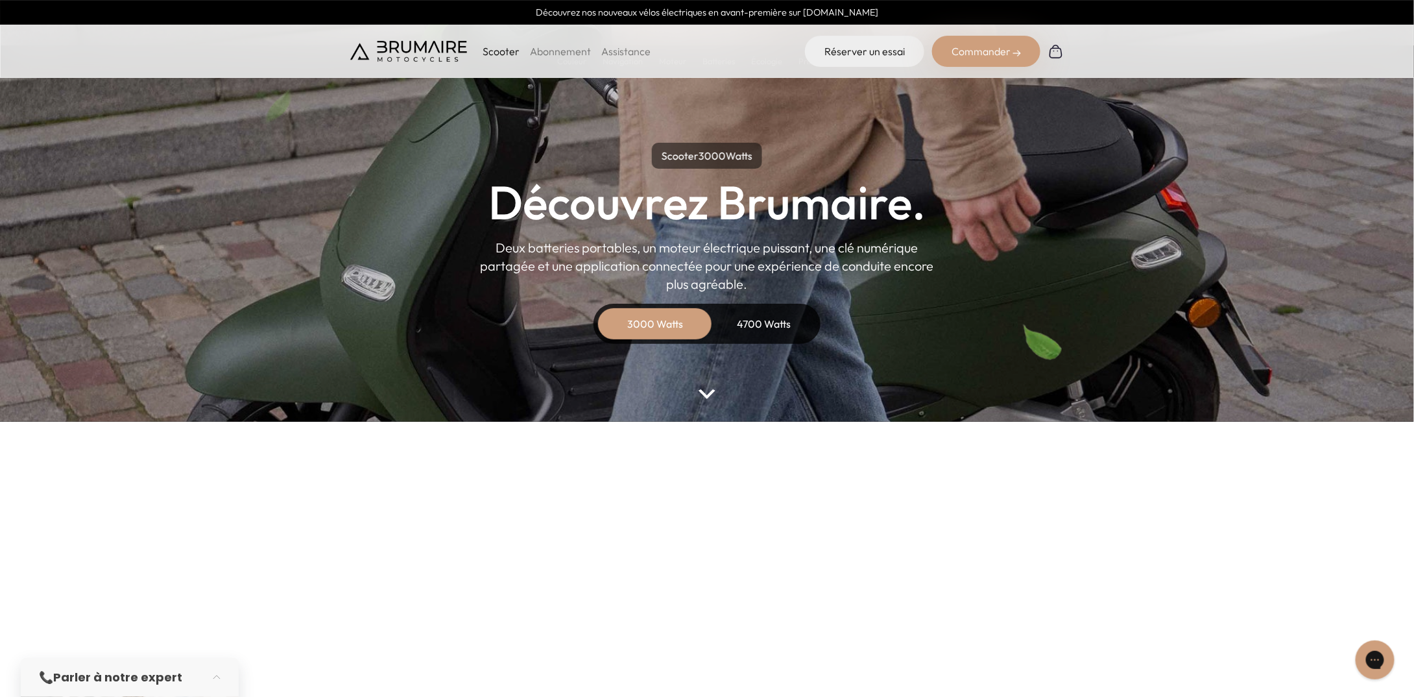
click at [501, 49] on p "Scooter" at bounding box center [501, 51] width 37 height 16
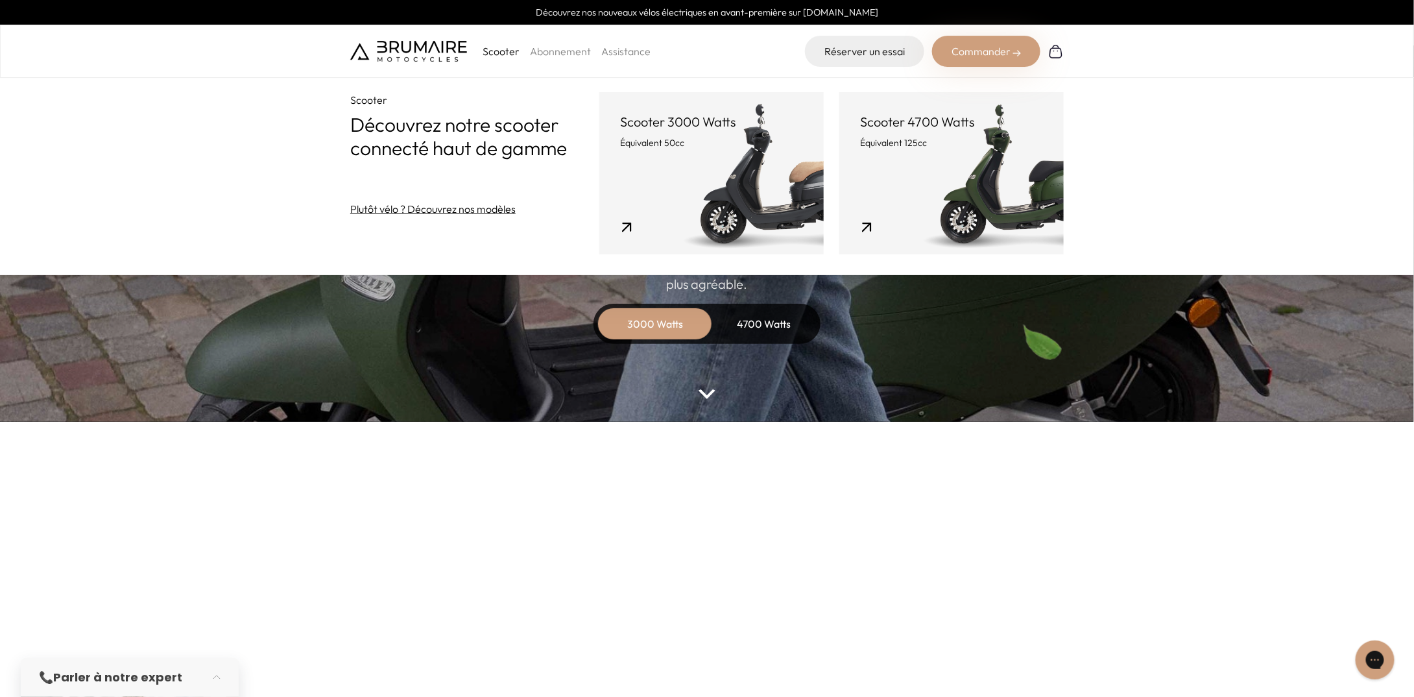
click at [935, 168] on link "Scooter 4700 Watts Équivalent 125cc" at bounding box center [951, 173] width 224 height 162
click at [747, 331] on div "4700 Watts" at bounding box center [764, 323] width 104 height 31
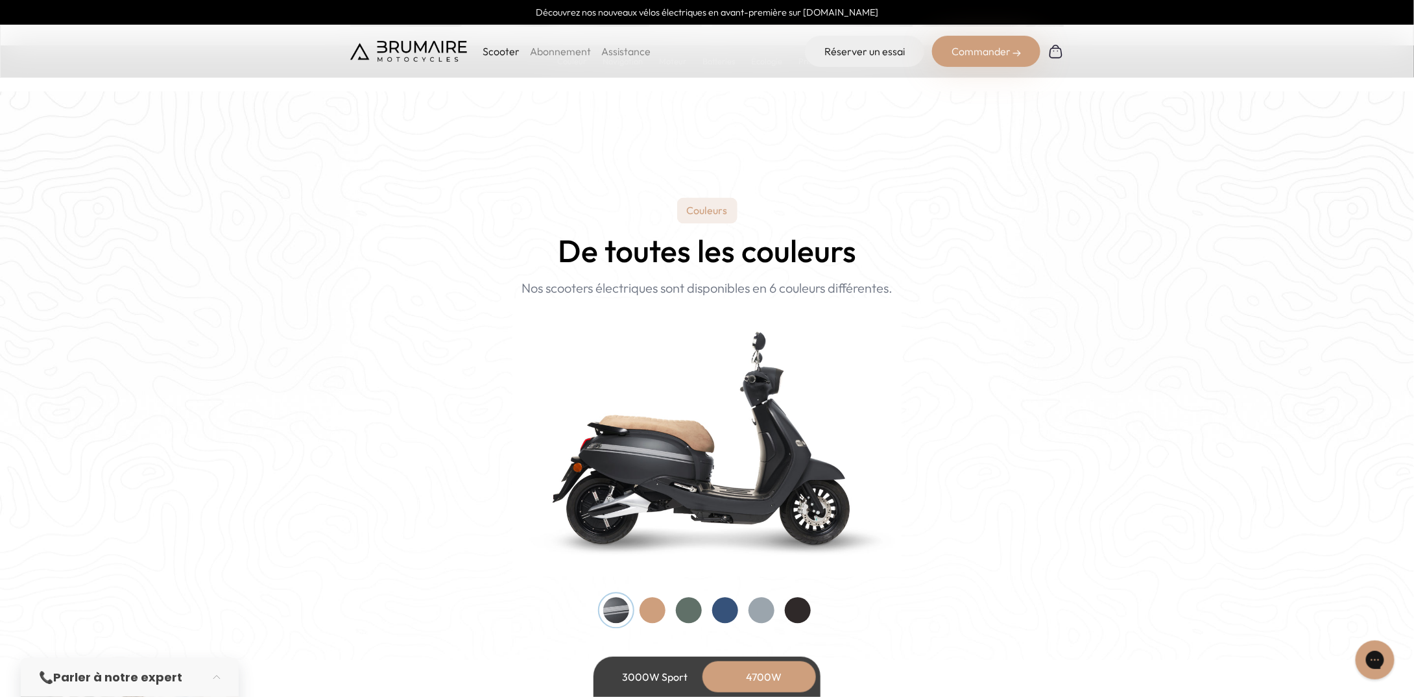
scroll to position [1168, 0]
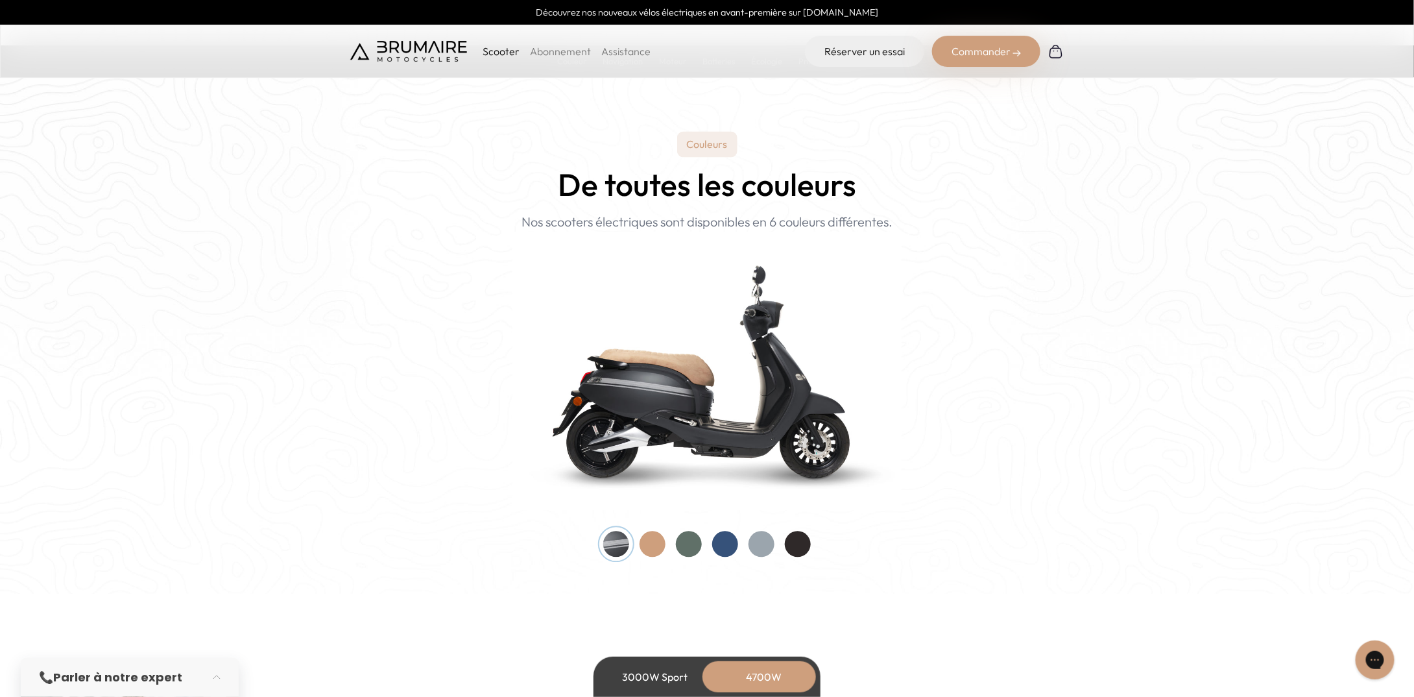
click at [693, 550] on div at bounding box center [689, 544] width 26 height 26
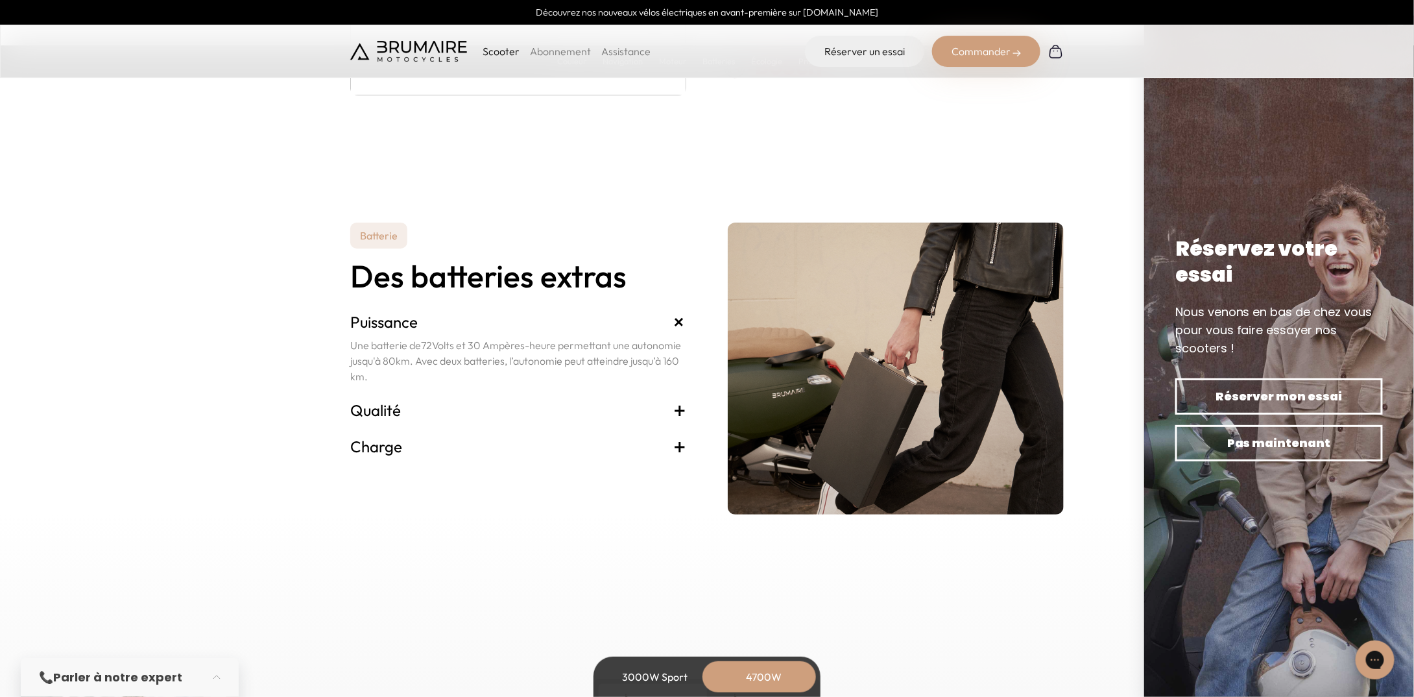
scroll to position [2724, 0]
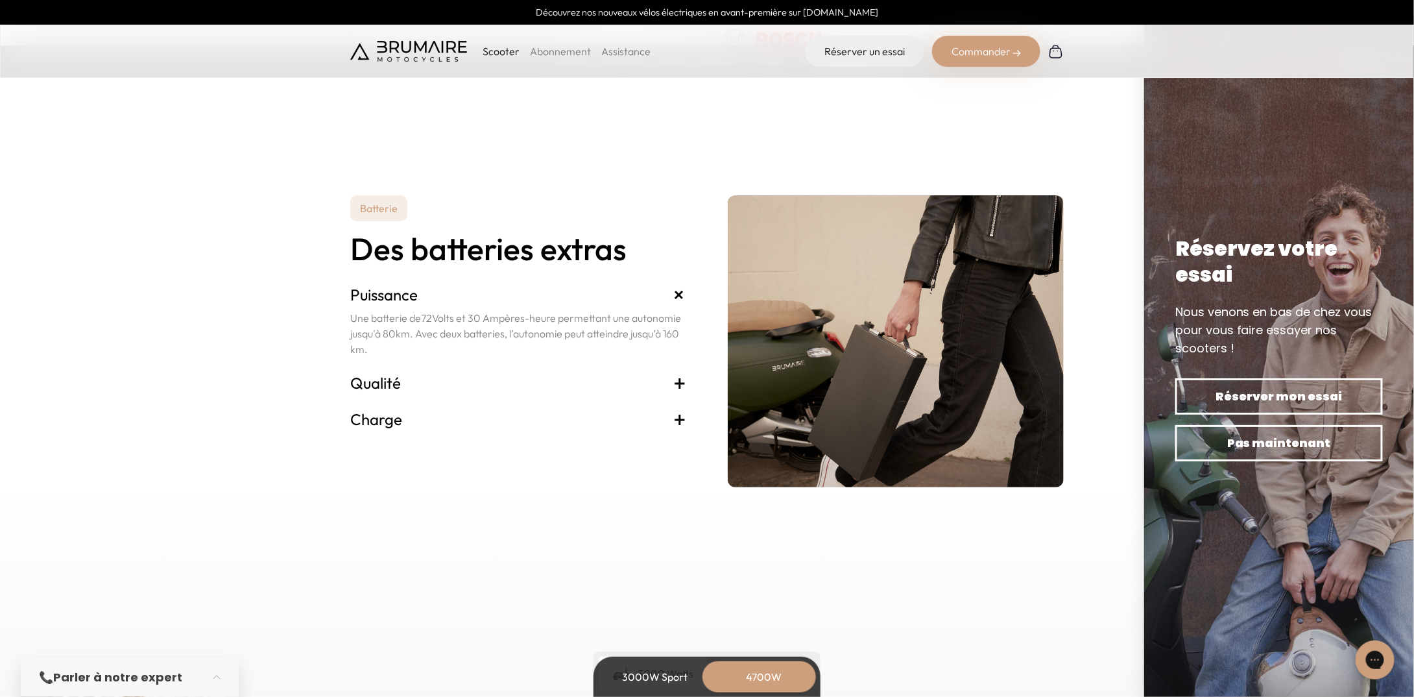
click at [678, 418] on span "+" at bounding box center [679, 419] width 13 height 21
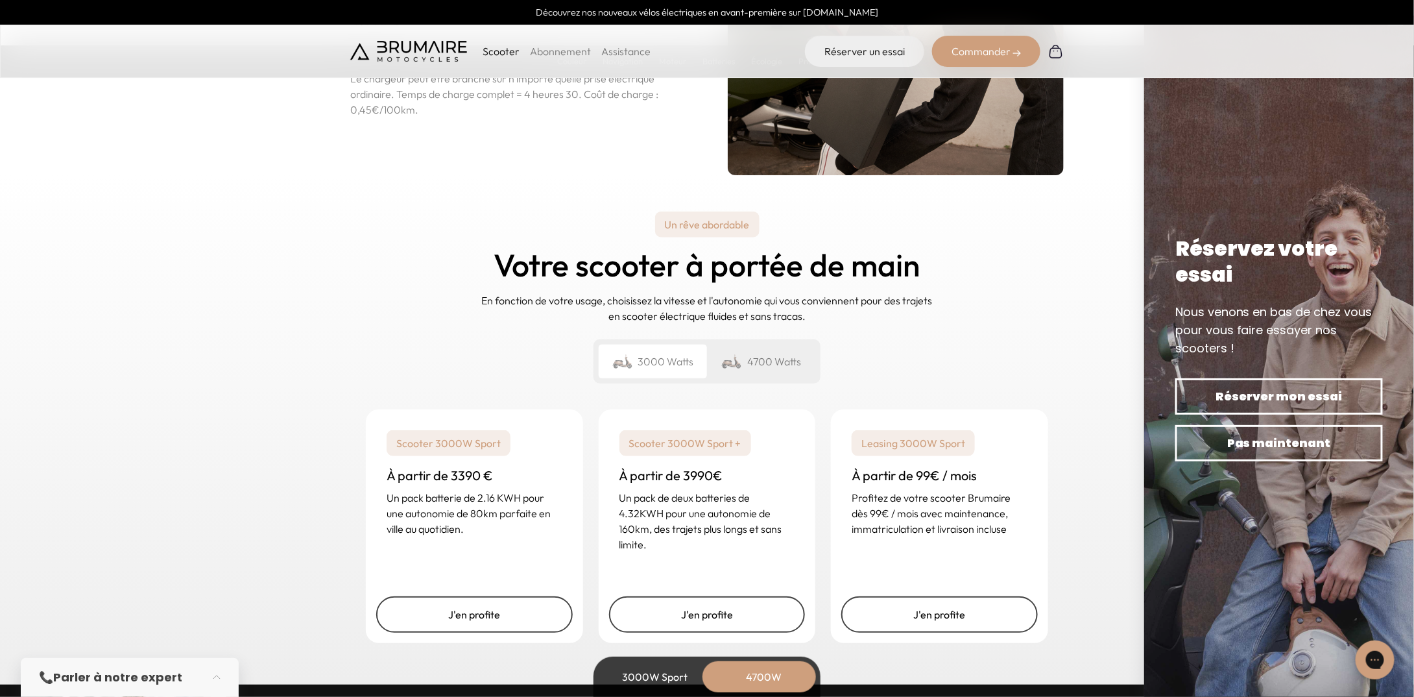
scroll to position [3049, 0]
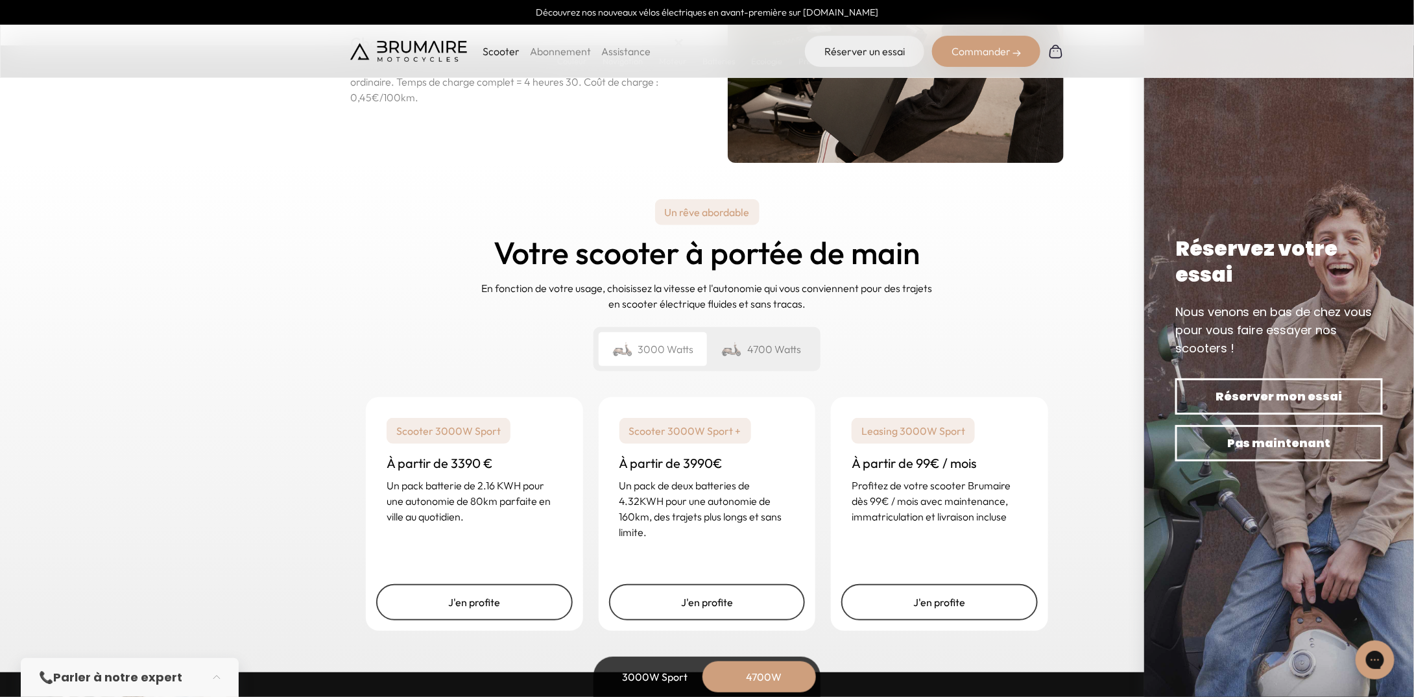
click at [744, 350] on div "4700 Watts" at bounding box center [761, 349] width 108 height 34
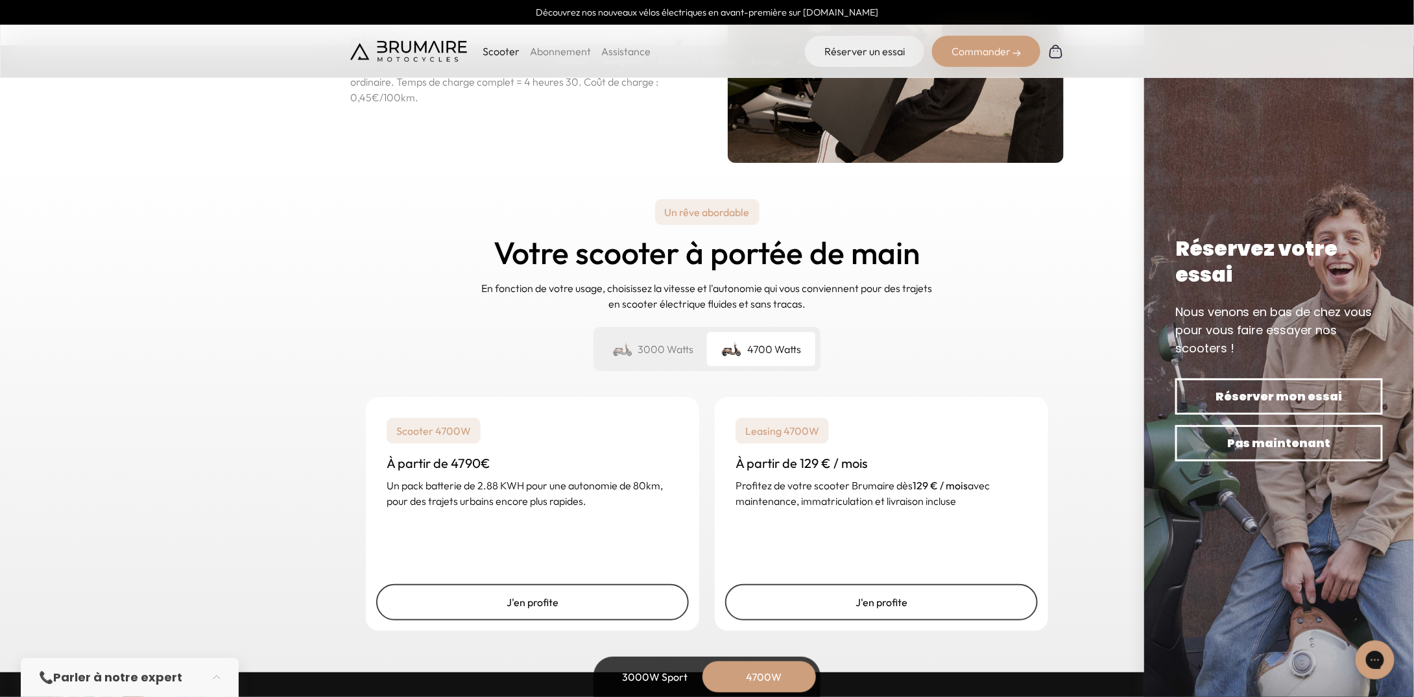
click at [666, 351] on div "3000 Watts" at bounding box center [653, 349] width 108 height 34
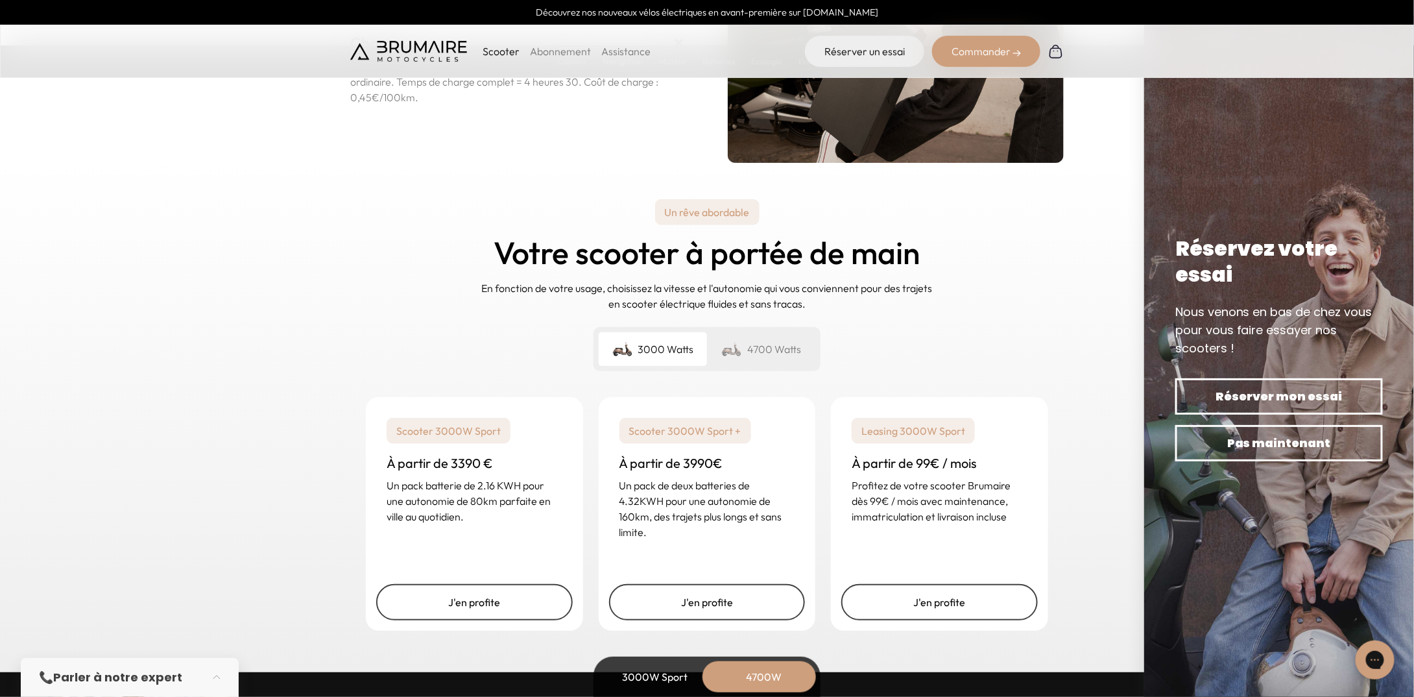
click at [760, 348] on div "4700 Watts" at bounding box center [761, 349] width 108 height 34
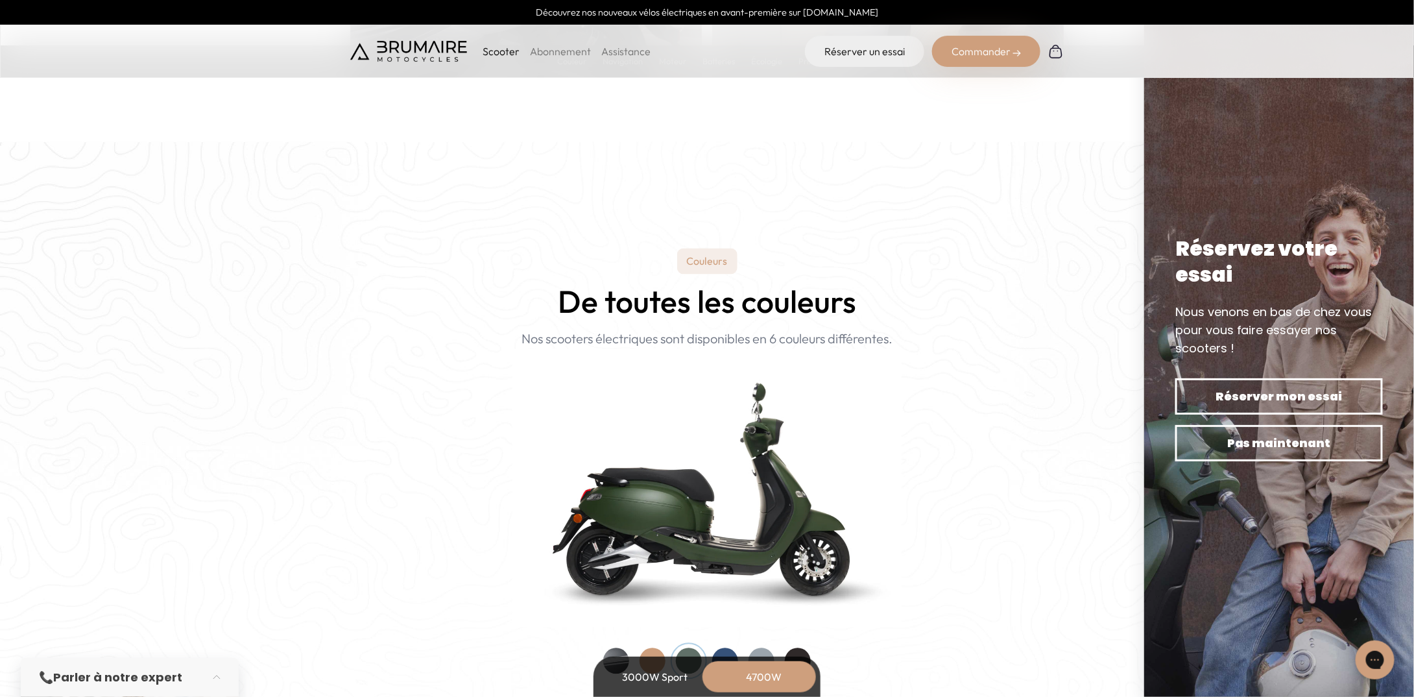
scroll to position [1103, 0]
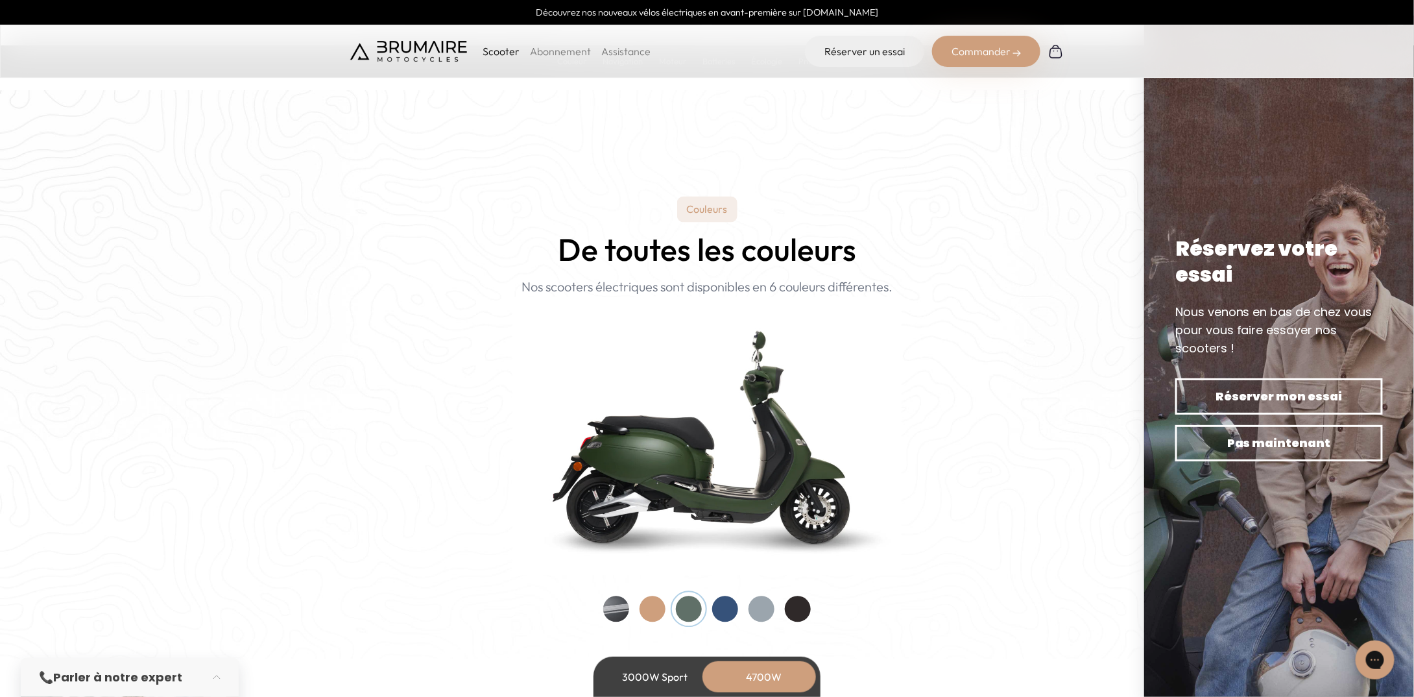
click at [724, 608] on div at bounding box center [725, 609] width 26 height 26
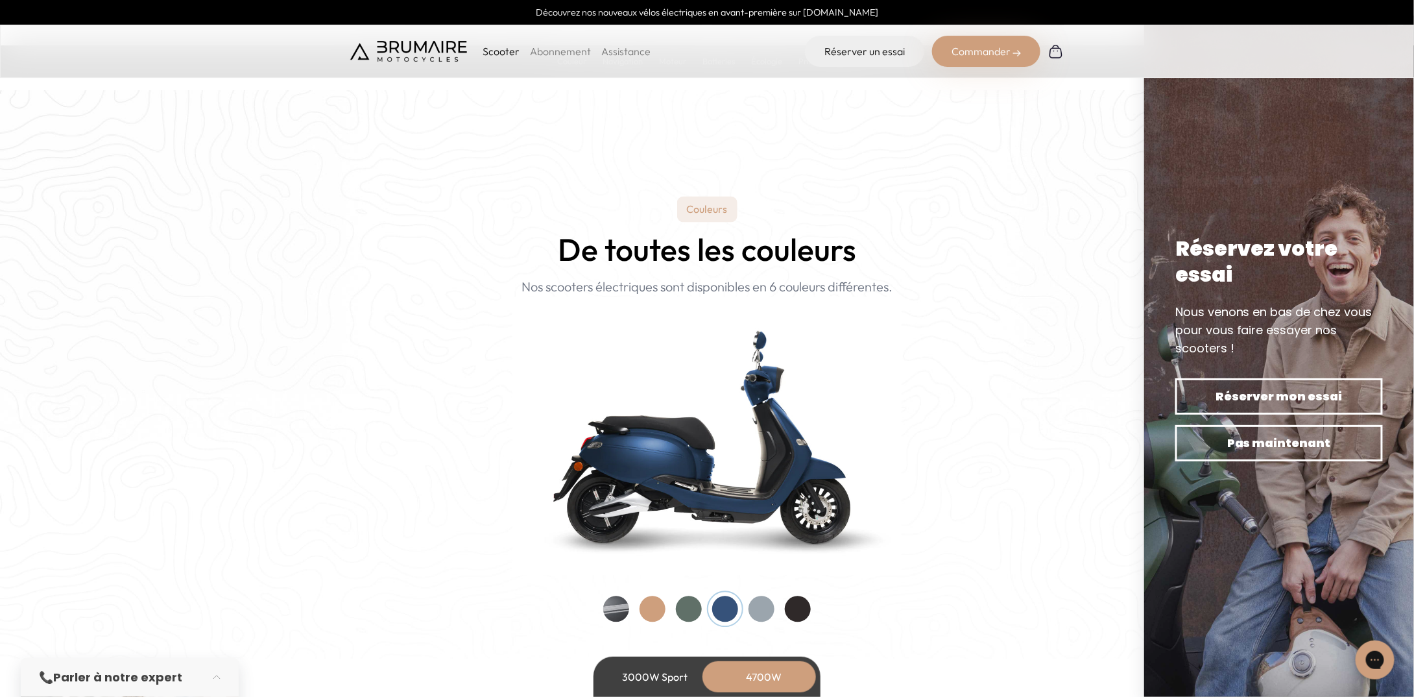
click at [755, 608] on div at bounding box center [762, 609] width 26 height 26
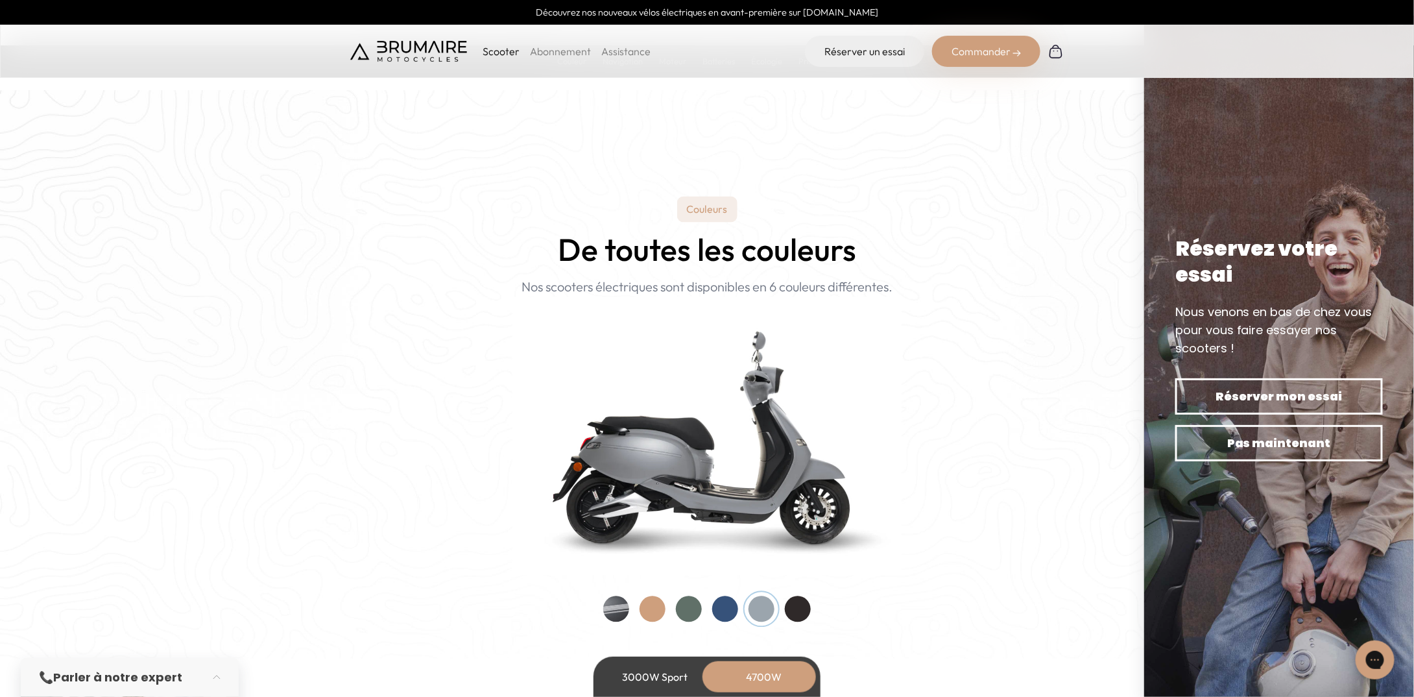
click at [688, 609] on div at bounding box center [689, 609] width 26 height 26
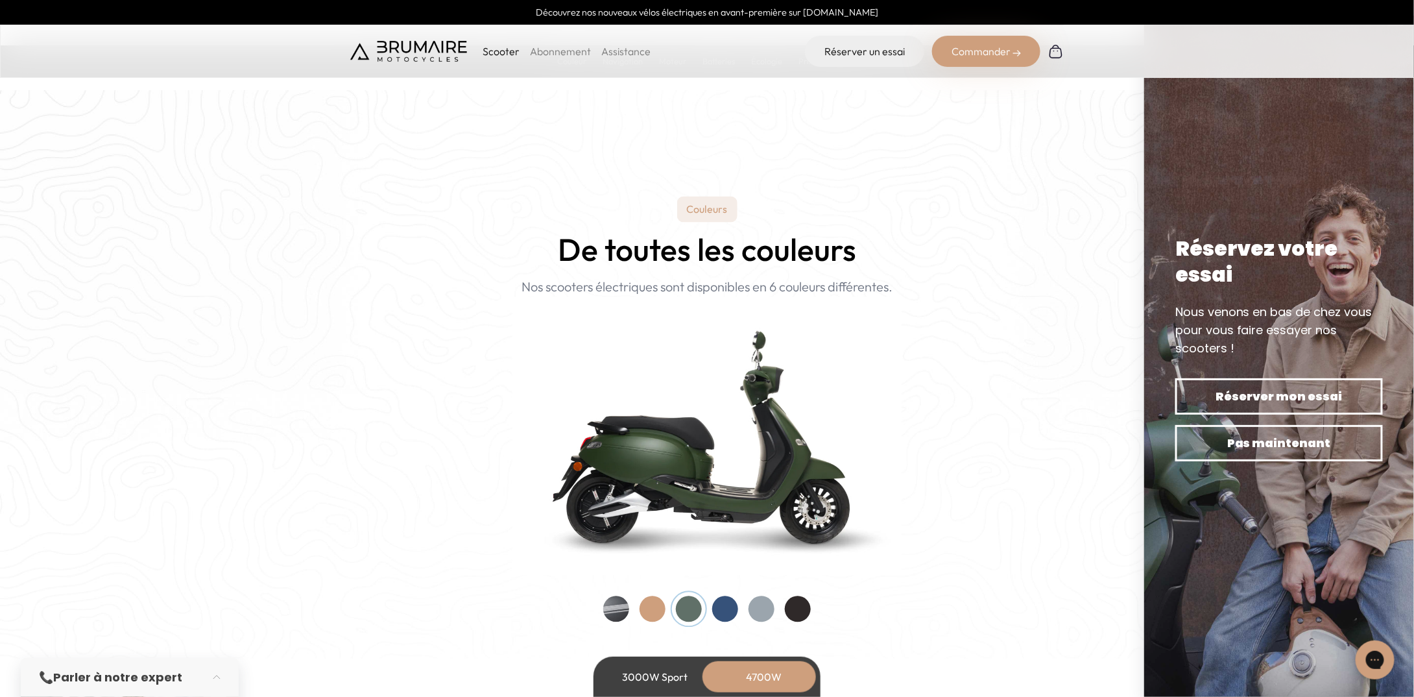
click at [649, 609] on div at bounding box center [653, 609] width 26 height 26
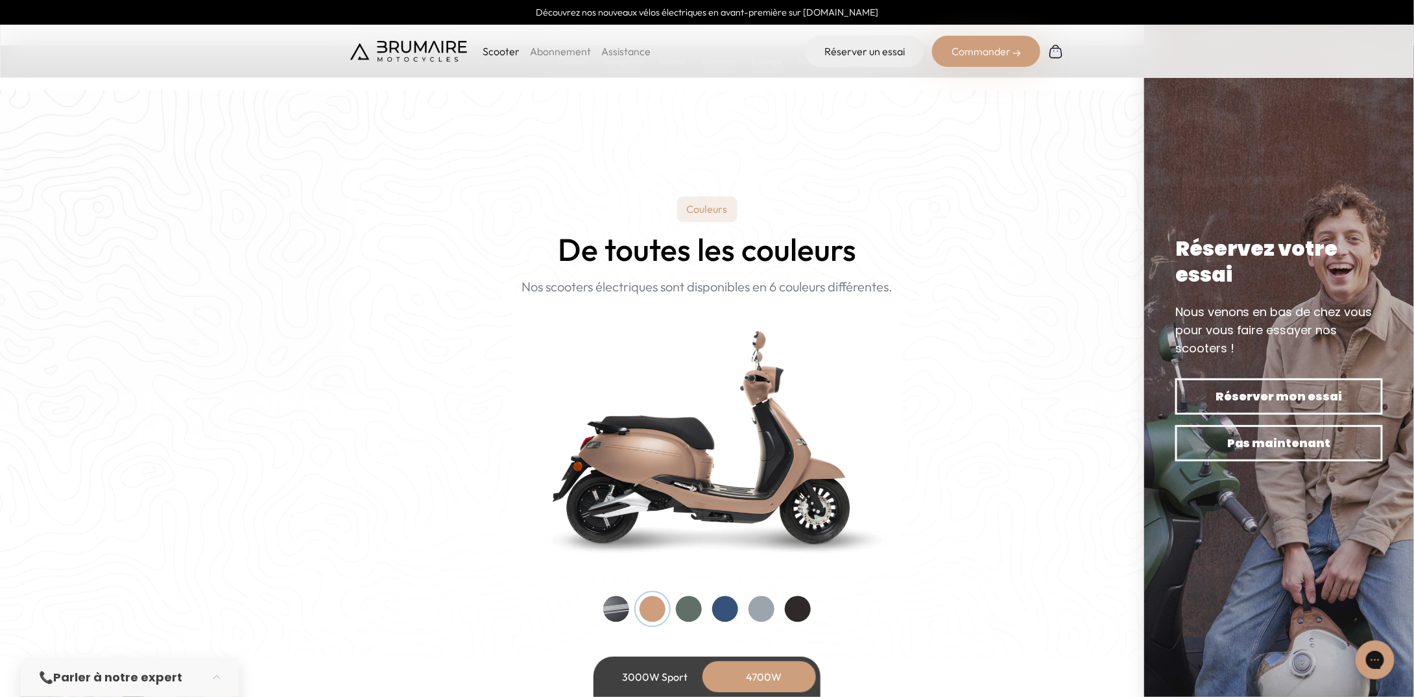
click at [681, 608] on div at bounding box center [689, 609] width 26 height 26
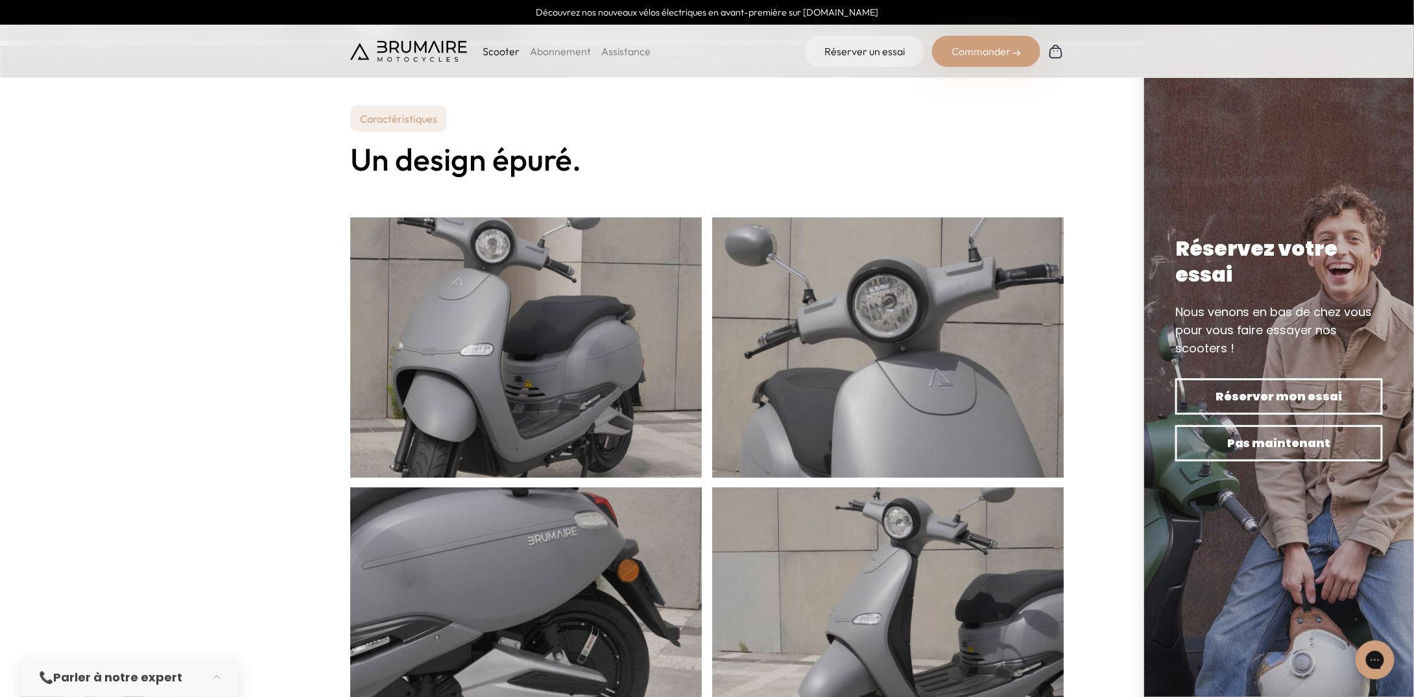
scroll to position [389, 0]
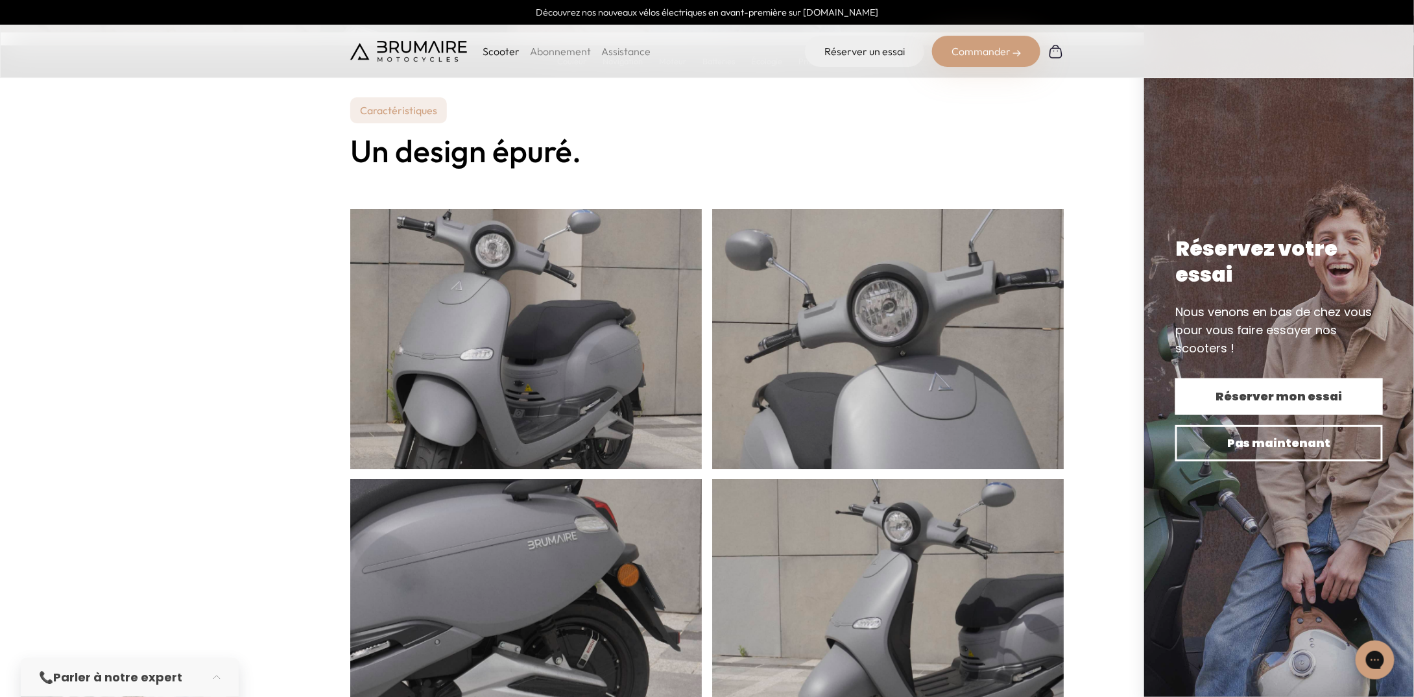
click at [1296, 402] on span "Réserver mon essai" at bounding box center [1279, 396] width 162 height 18
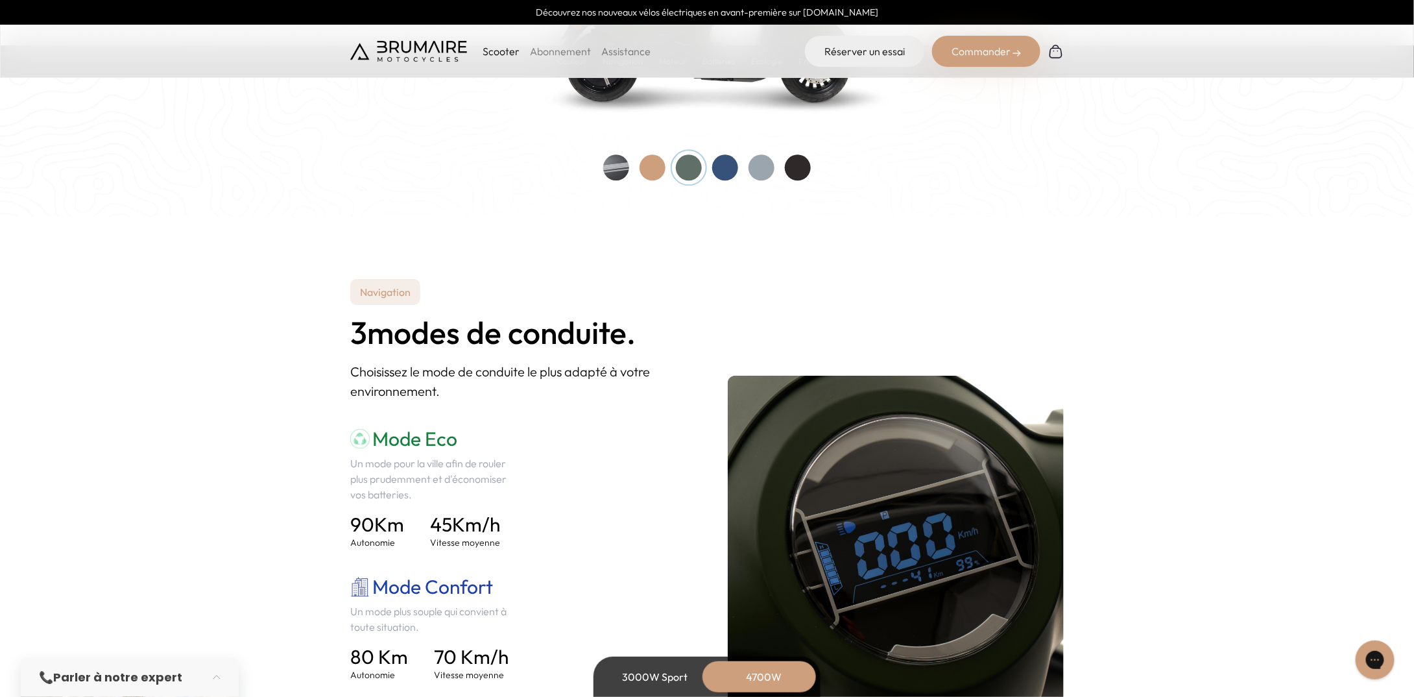
scroll to position [1557, 0]
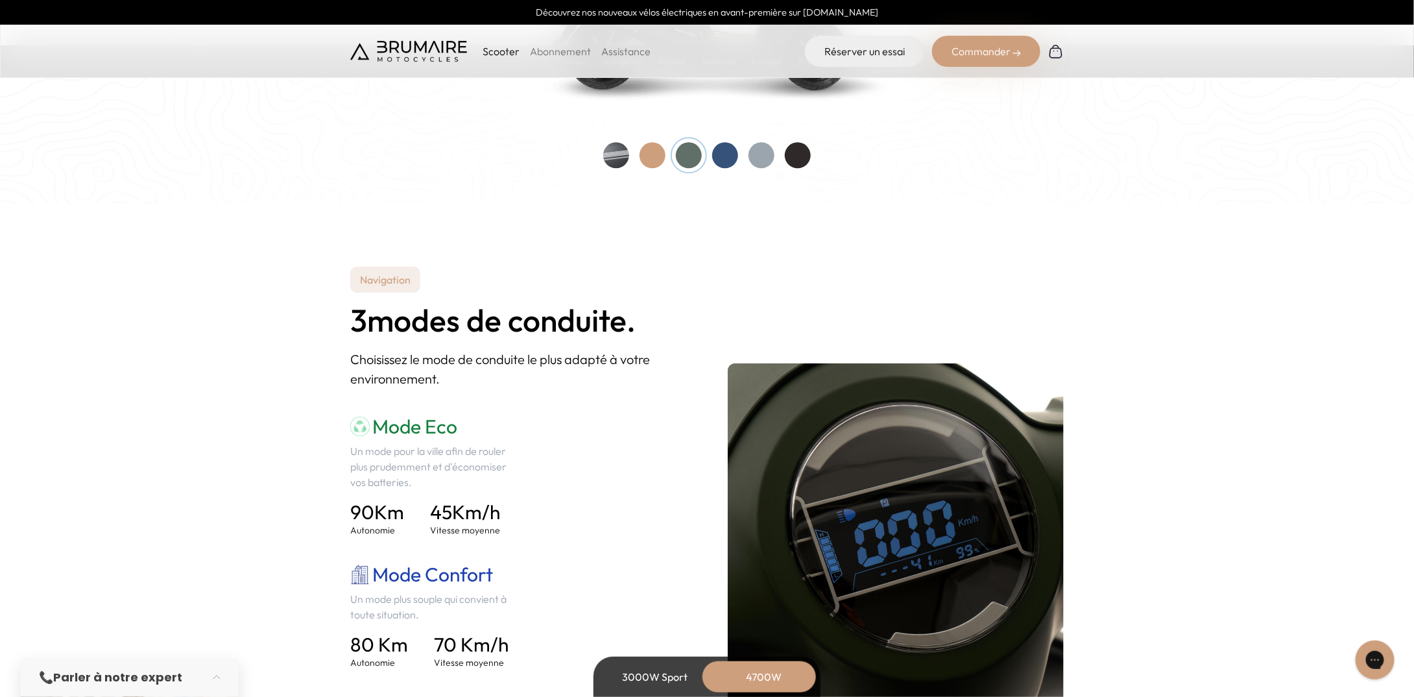
click at [976, 45] on div "Commander" at bounding box center [986, 51] width 108 height 31
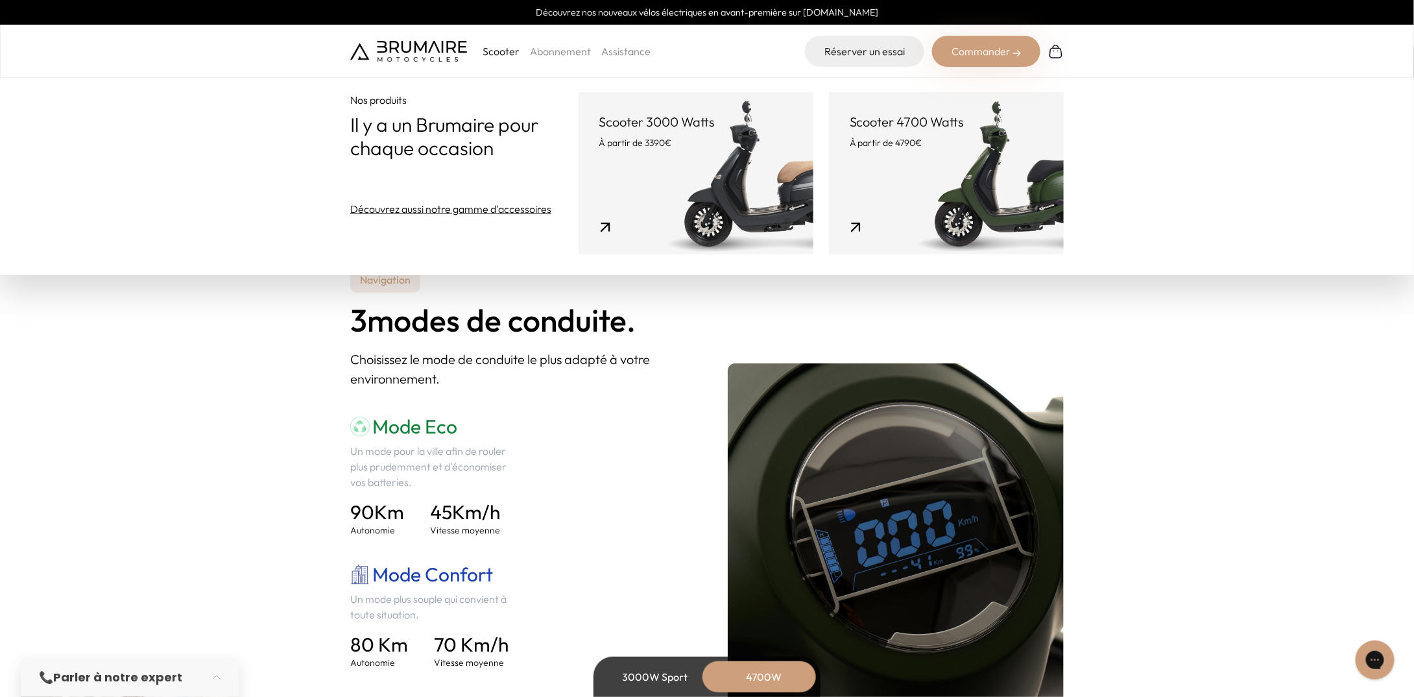
click at [883, 156] on link "Scooter 4700 Watts À partir de 4790€" at bounding box center [946, 173] width 235 height 162
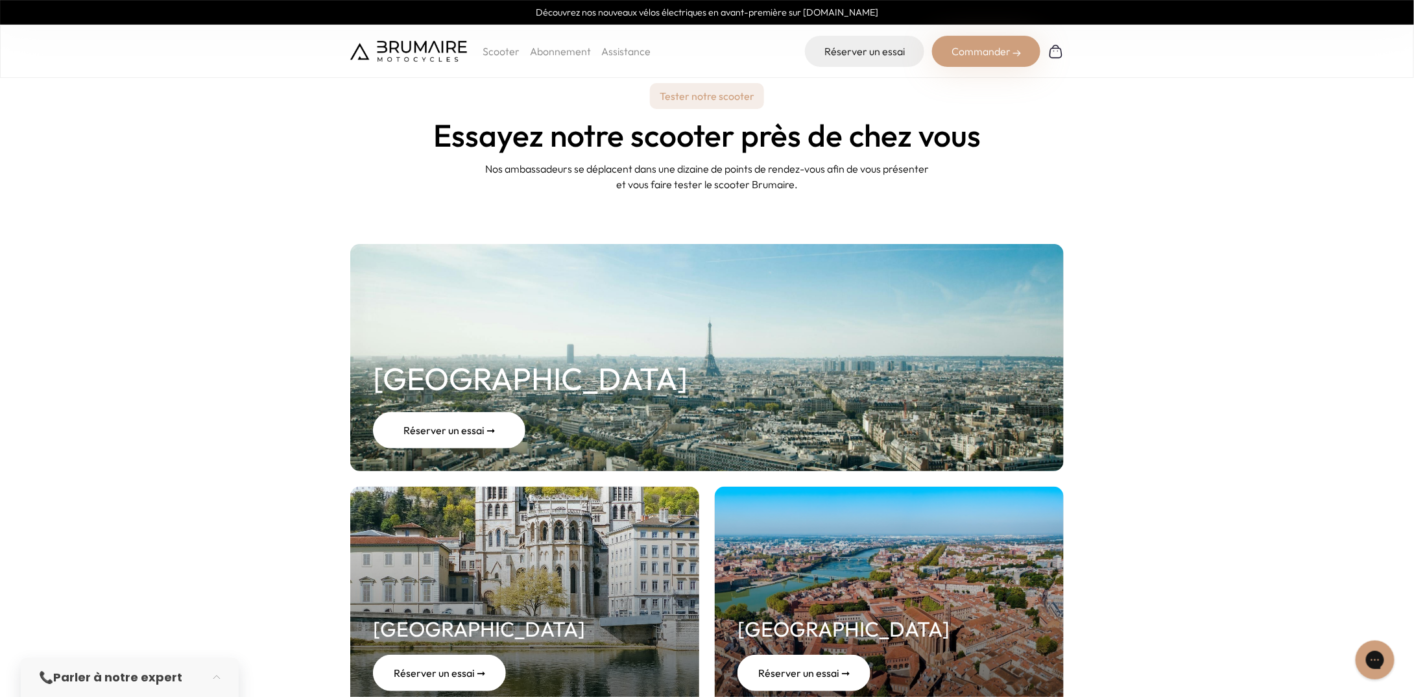
click at [501, 436] on div "Réserver un essai ➞" at bounding box center [449, 430] width 152 height 36
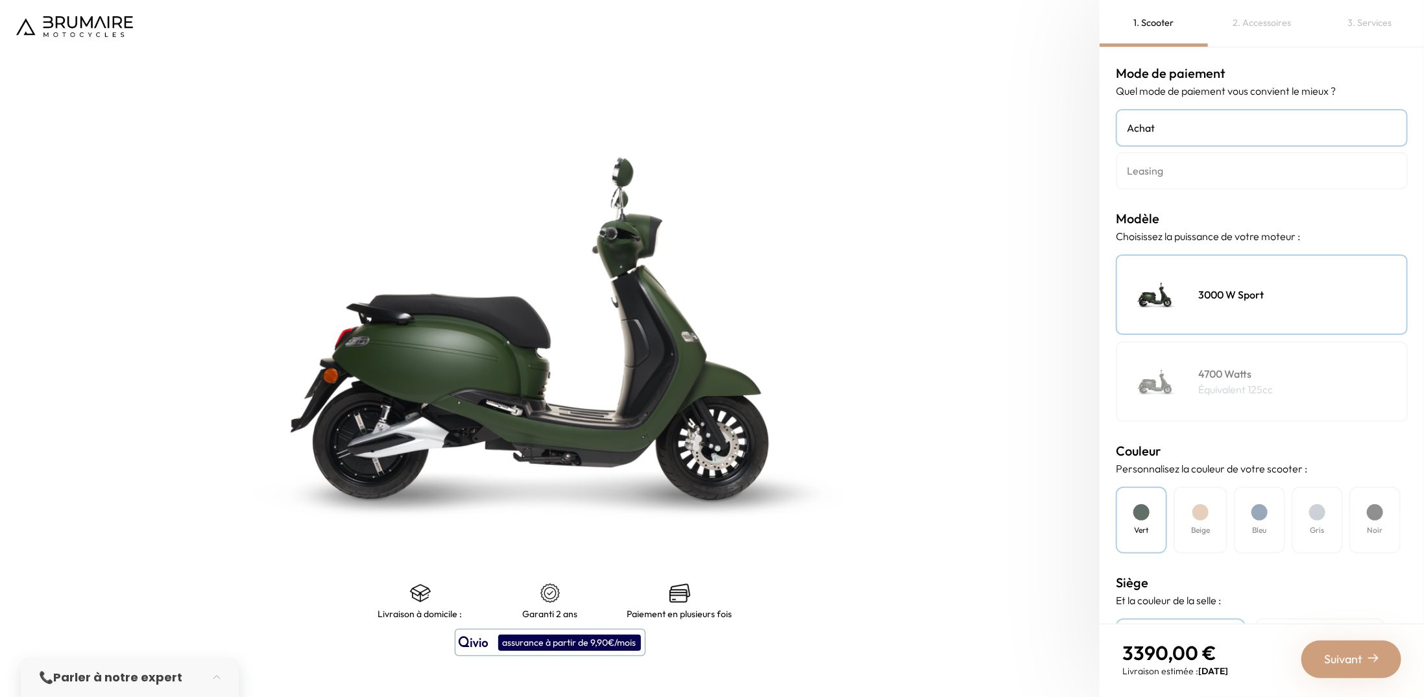
click at [1173, 169] on h4 "Leasing" at bounding box center [1262, 171] width 270 height 16
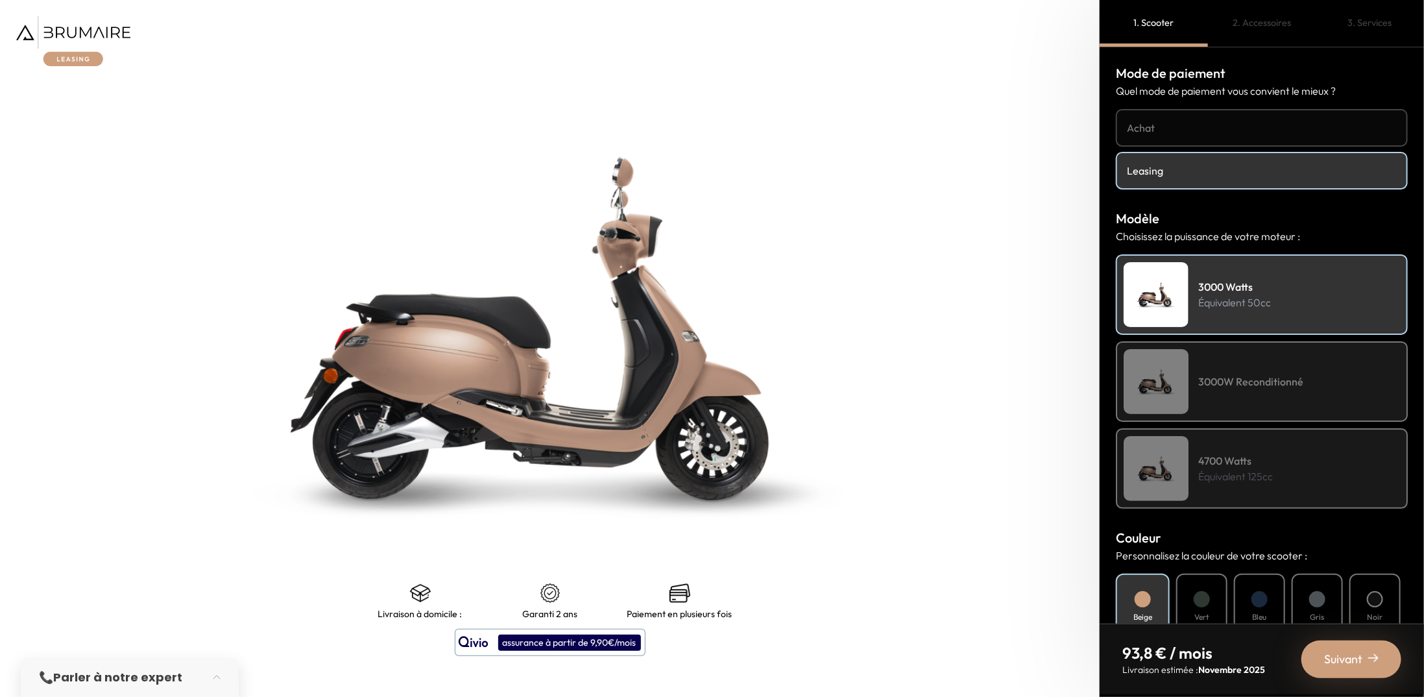
click at [1227, 453] on h4 "4700 Watts" at bounding box center [1235, 461] width 75 height 16
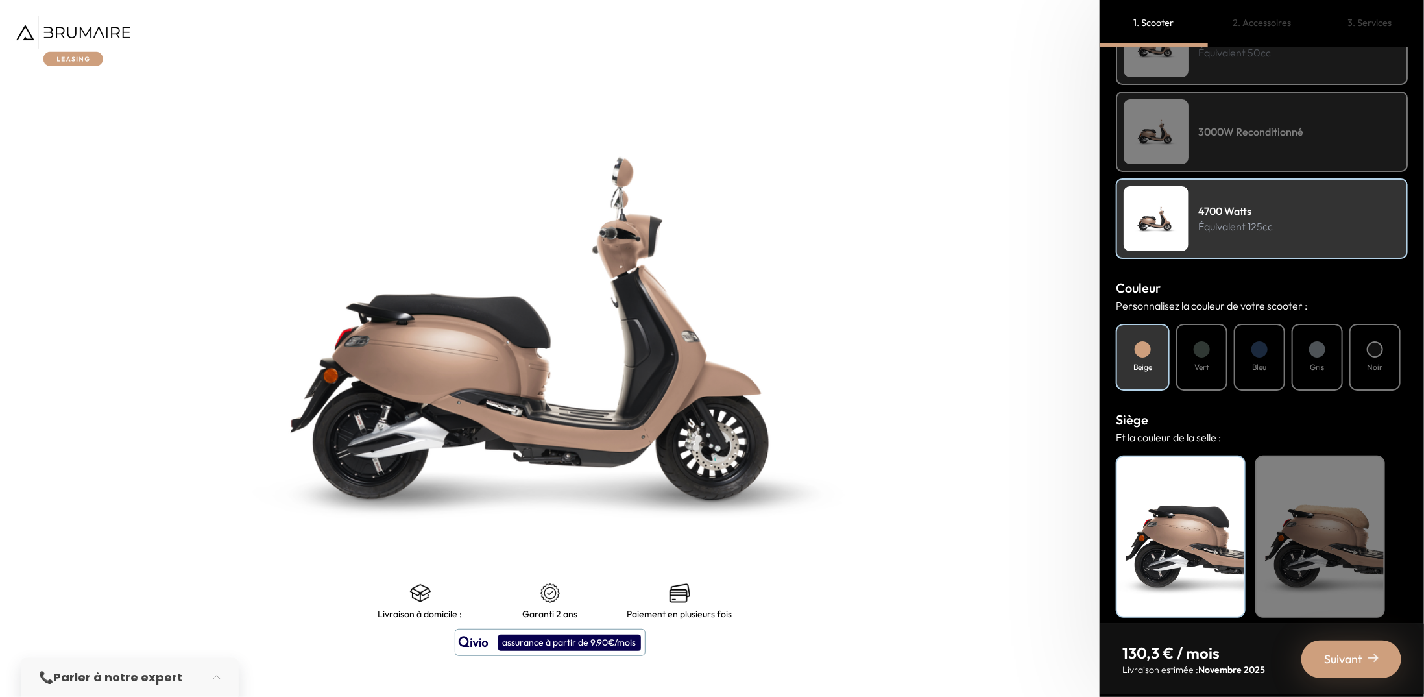
scroll to position [256, 0]
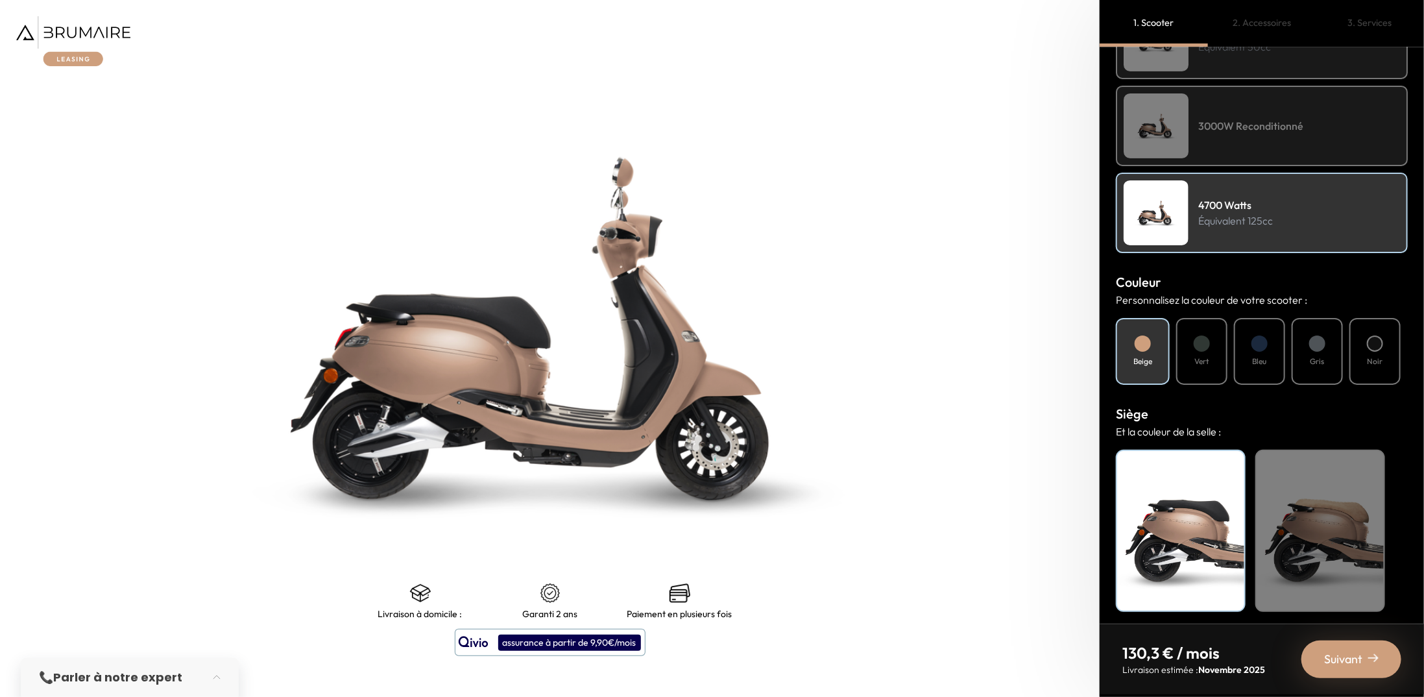
click at [1215, 361] on div "Vert" at bounding box center [1201, 351] width 51 height 67
click at [1236, 342] on div "Bleu" at bounding box center [1259, 351] width 51 height 67
click at [1282, 348] on div "Bleu" at bounding box center [1259, 351] width 51 height 67
click at [1162, 357] on div "Beige" at bounding box center [1143, 351] width 54 height 67
click at [1205, 347] on div at bounding box center [1202, 343] width 16 height 16
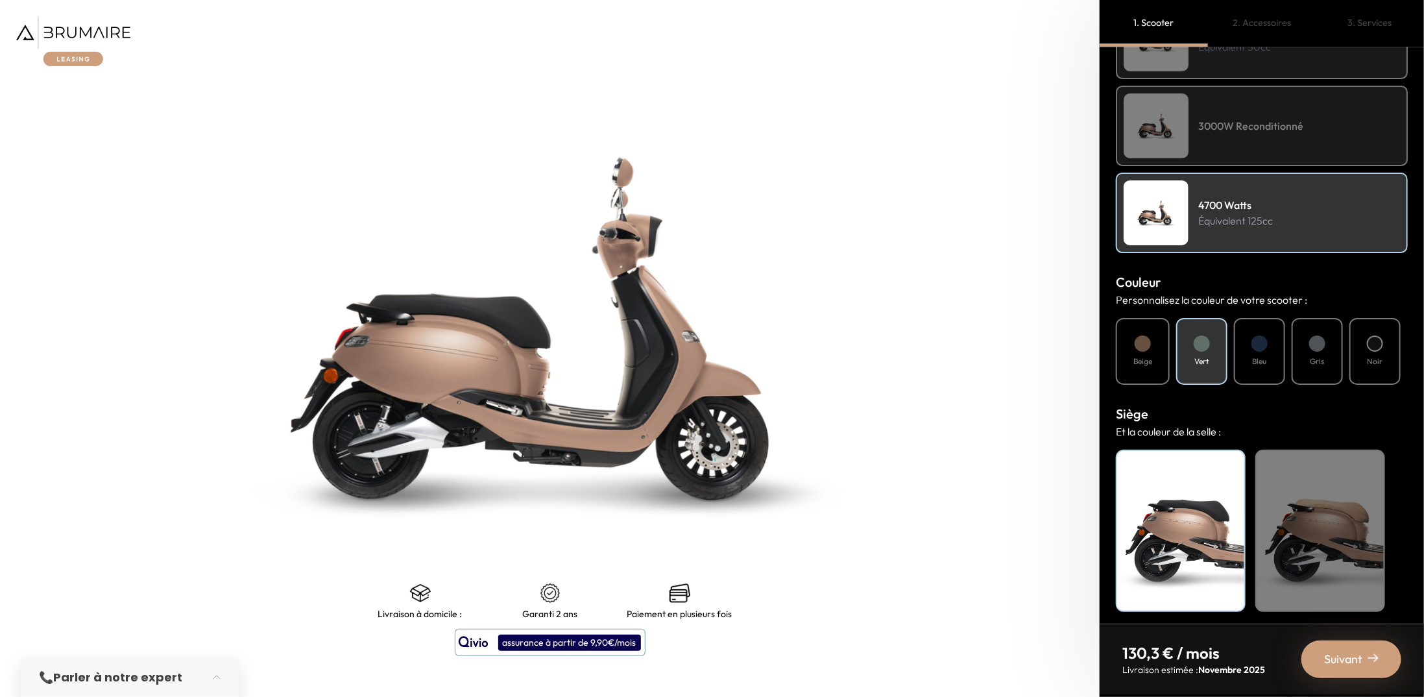
click at [1182, 553] on div "Noir" at bounding box center [1181, 531] width 130 height 162
click at [1267, 526] on div "Beige" at bounding box center [1320, 531] width 130 height 162
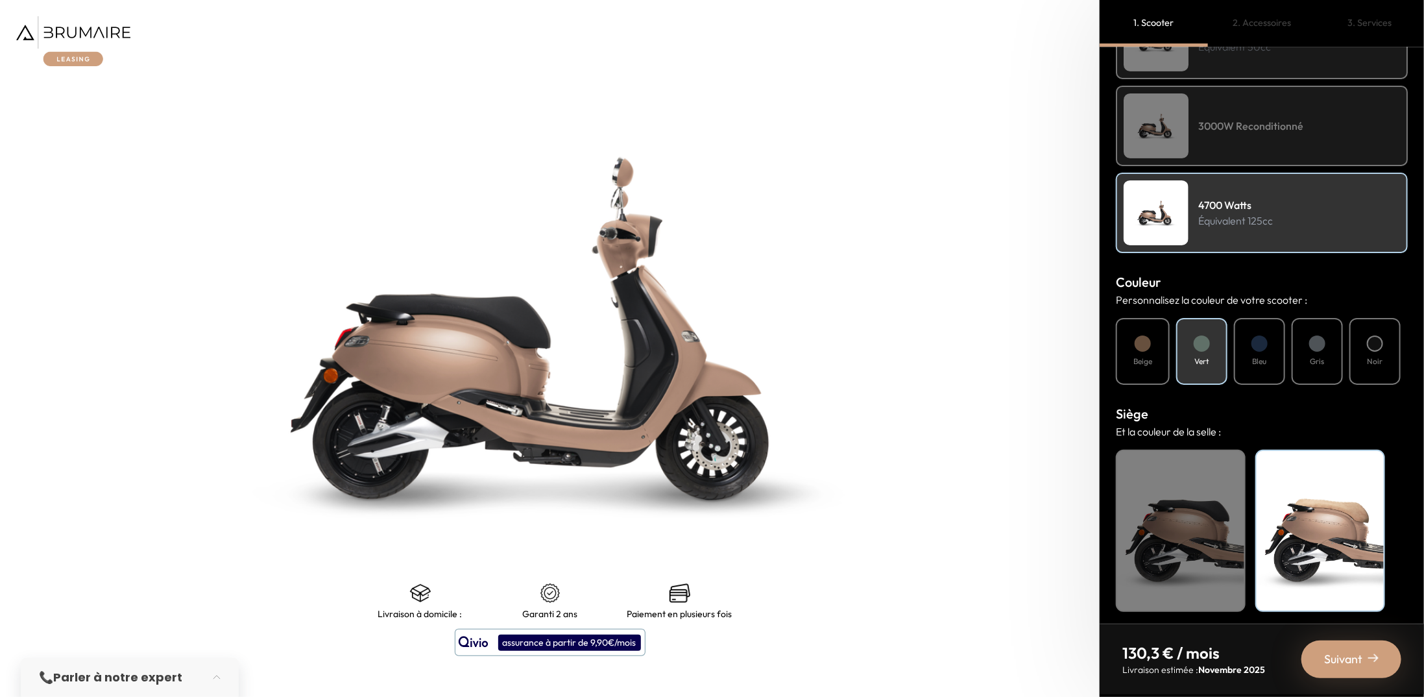
scroll to position [258, 0]
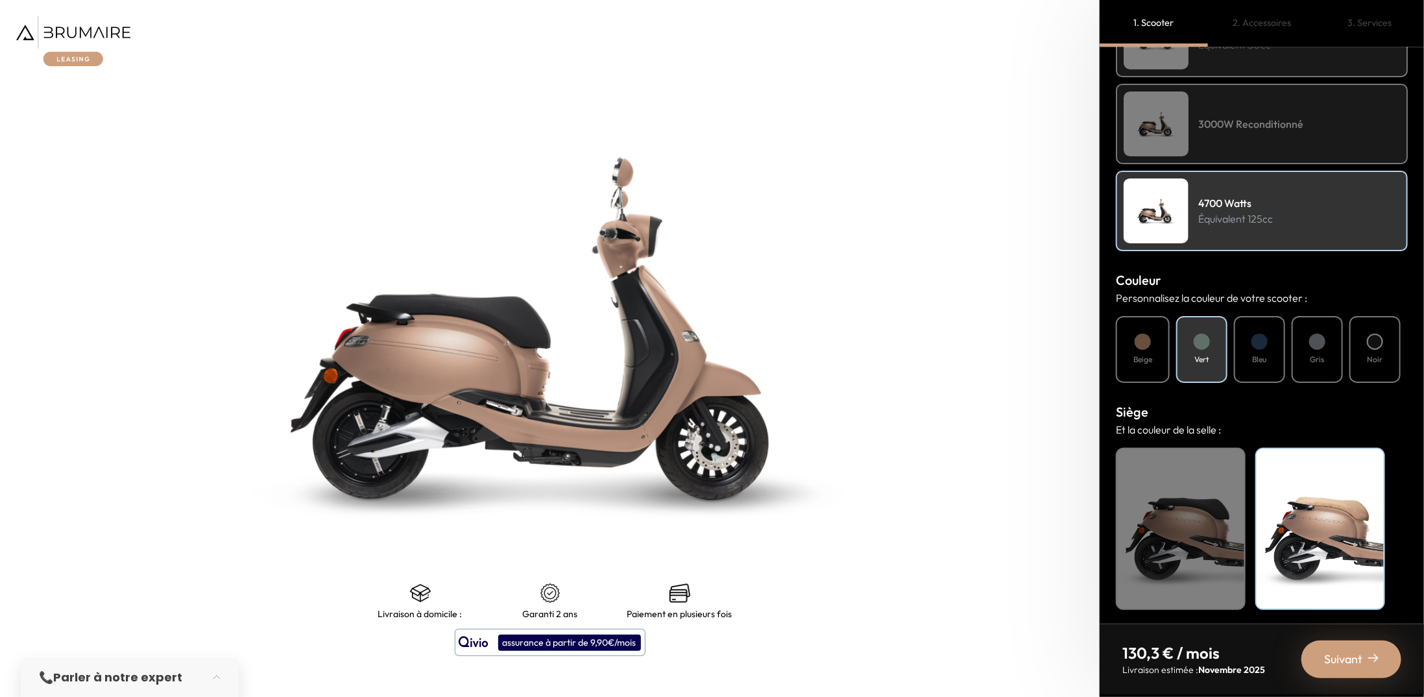
click at [1356, 660] on span "Suivant" at bounding box center [1343, 659] width 38 height 18
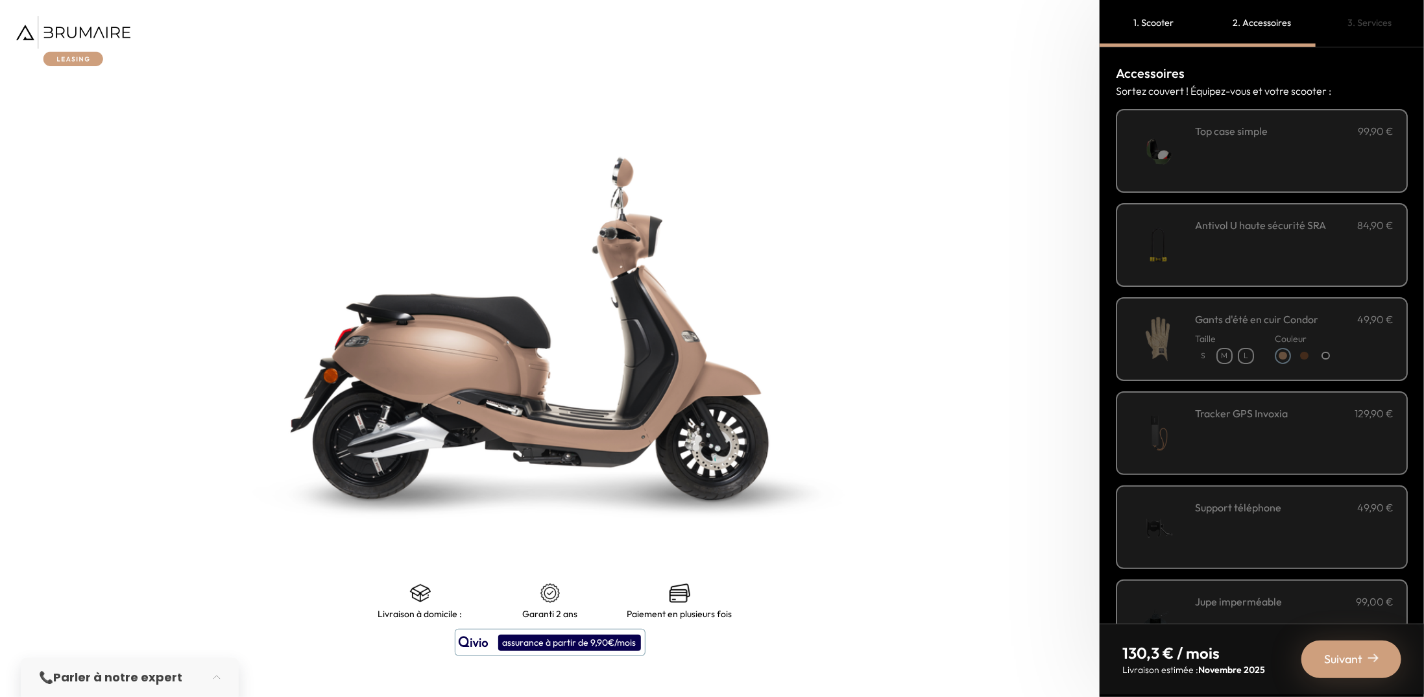
click at [1224, 165] on div "**********" at bounding box center [1294, 150] width 198 height 55
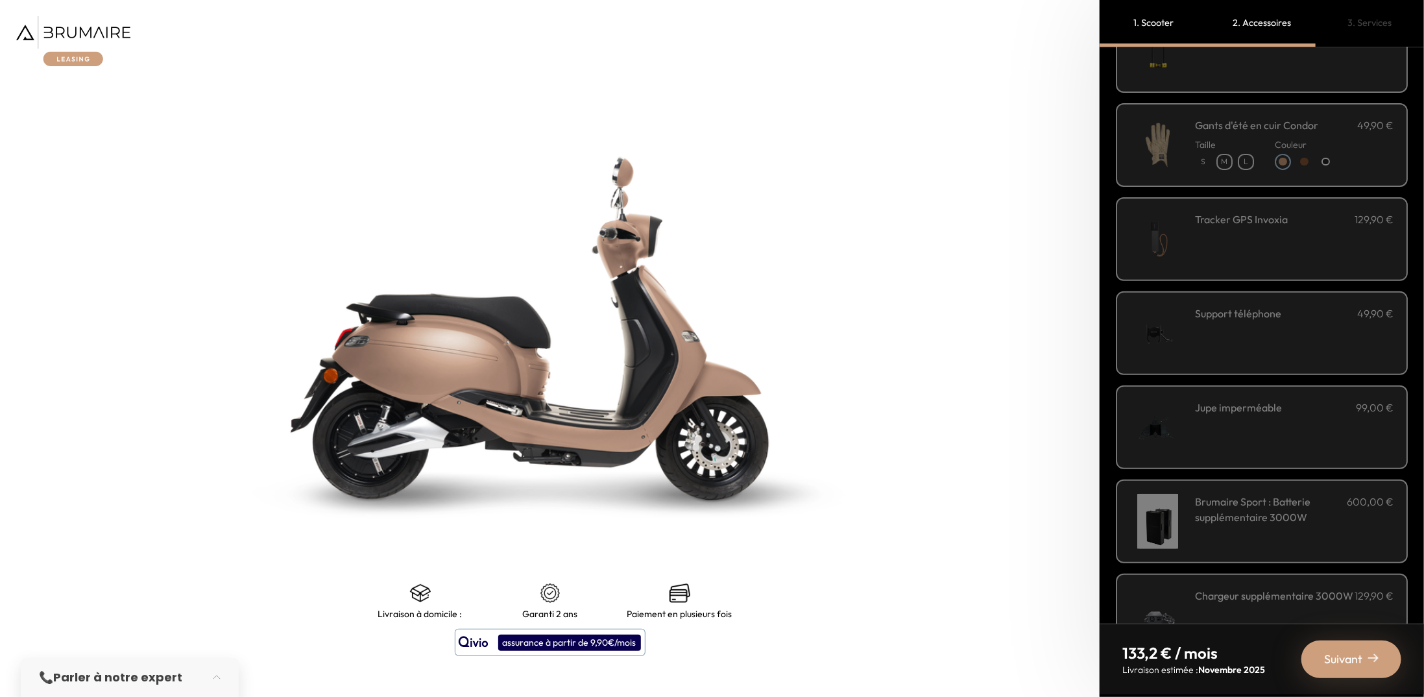
scroll to position [195, 0]
click at [1256, 329] on div "Support téléphone 49,90 €" at bounding box center [1294, 332] width 198 height 55
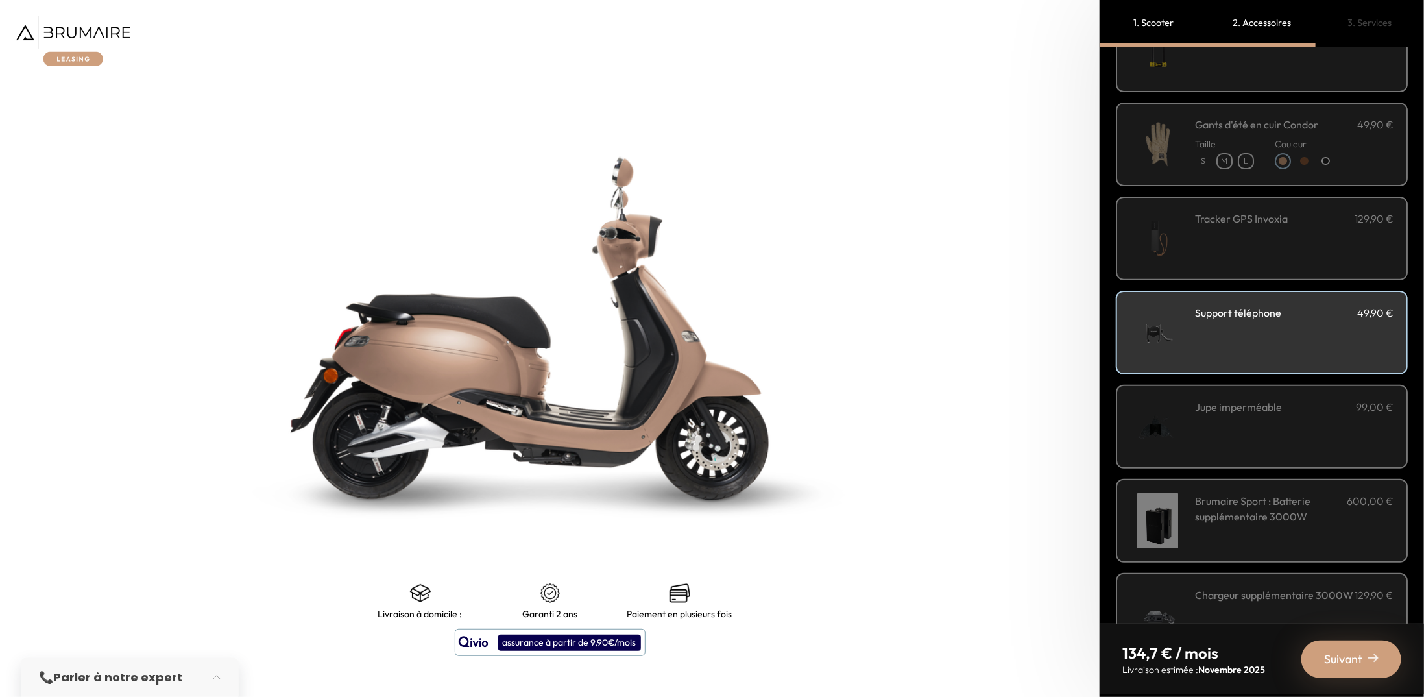
click at [1235, 416] on div "Jupe imperméable 99,00 €" at bounding box center [1294, 426] width 198 height 55
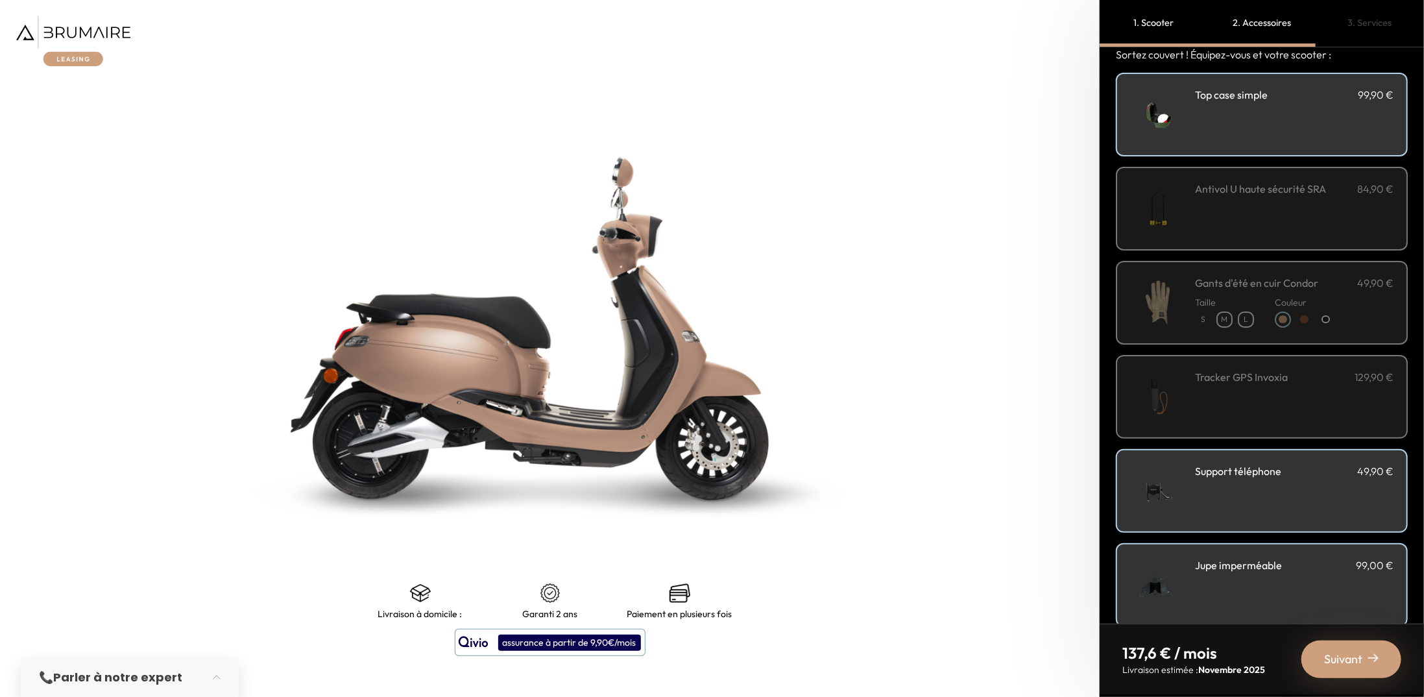
scroll to position [0, 0]
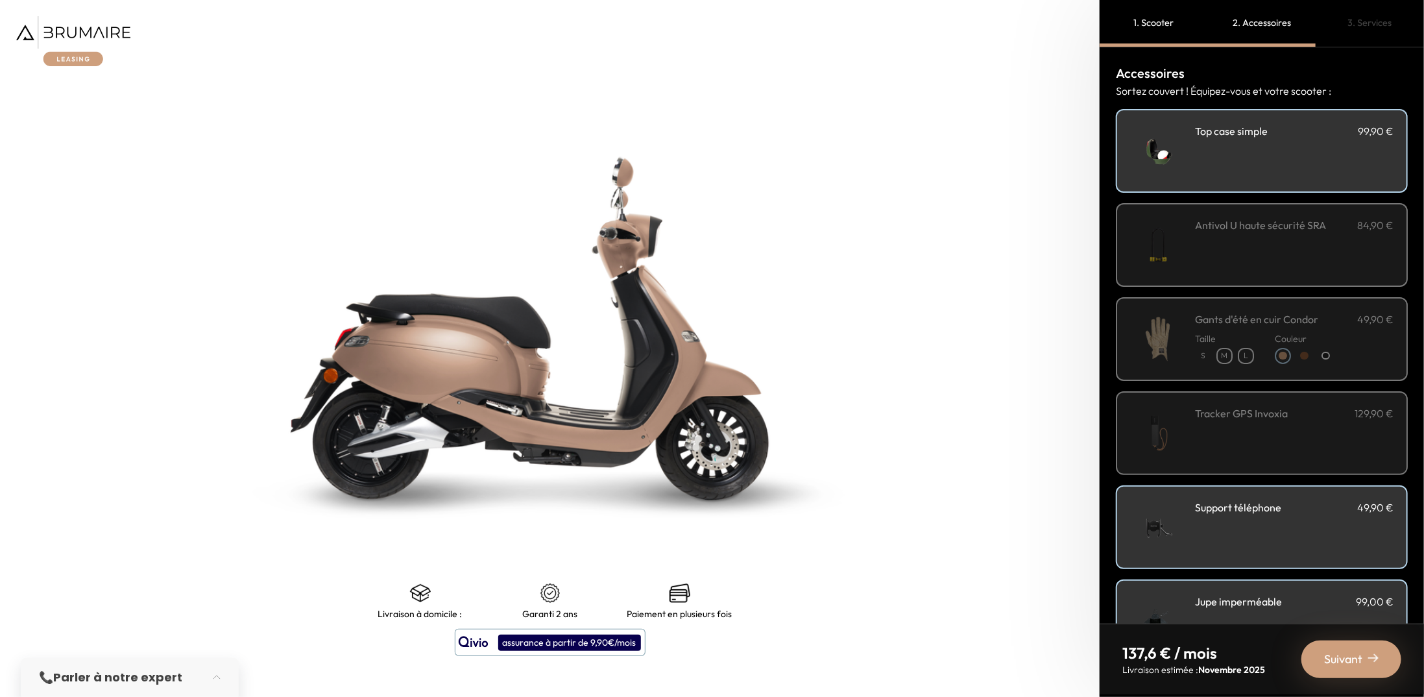
click at [1036, 88] on img at bounding box center [549, 328] width 1374 height 871
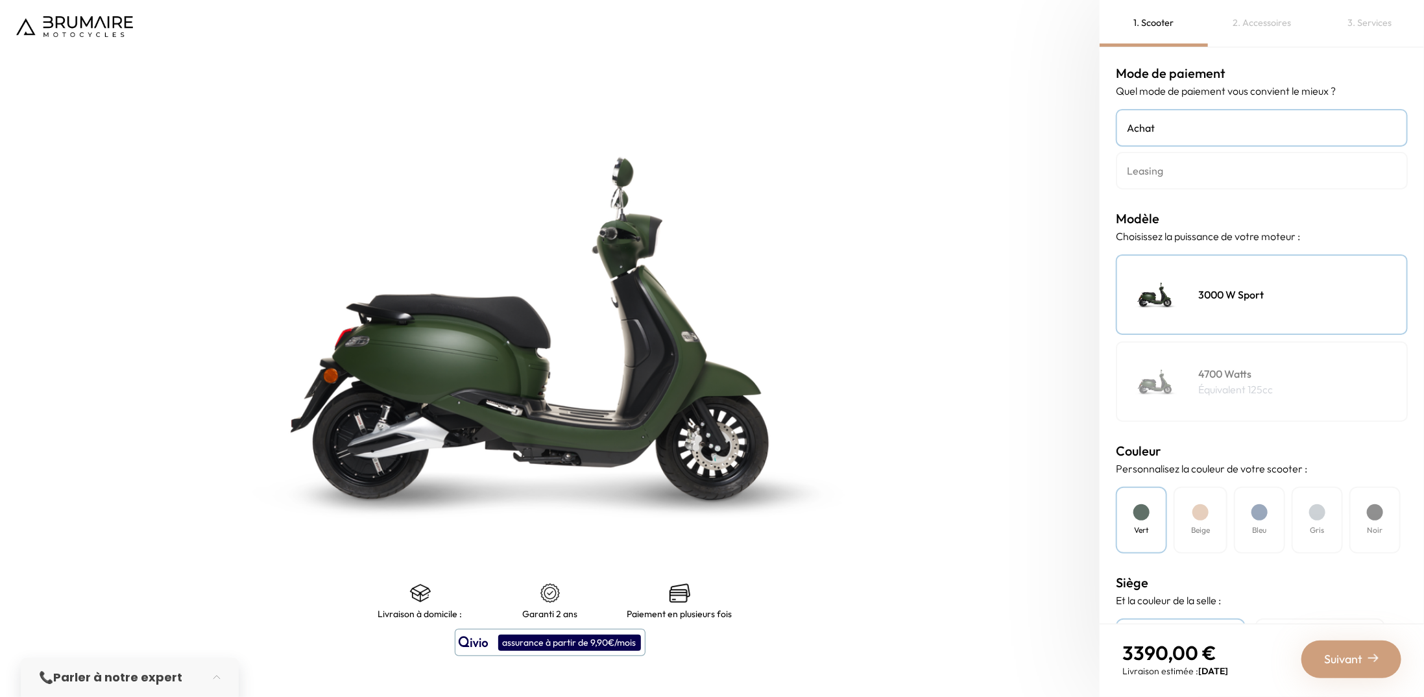
click at [1306, 152] on link "Leasing" at bounding box center [1262, 171] width 292 height 38
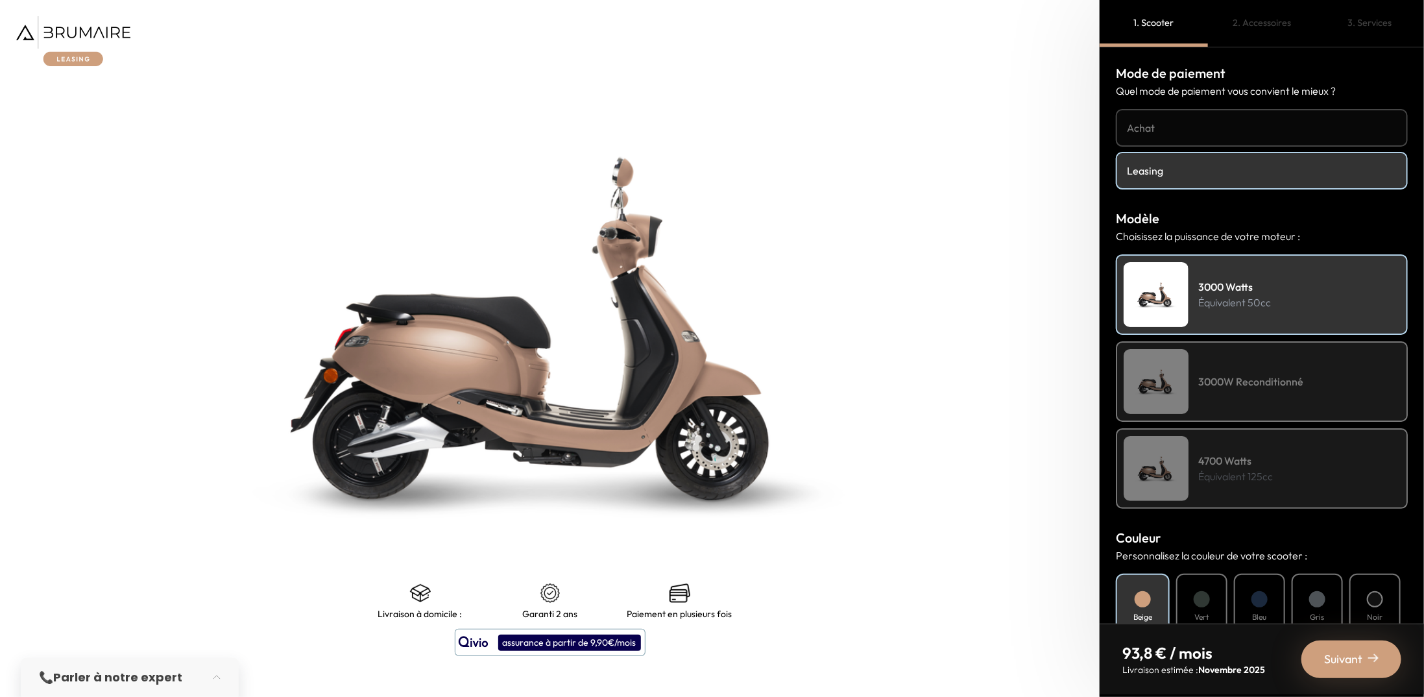
click at [1243, 461] on h4 "4700 Watts" at bounding box center [1235, 461] width 75 height 16
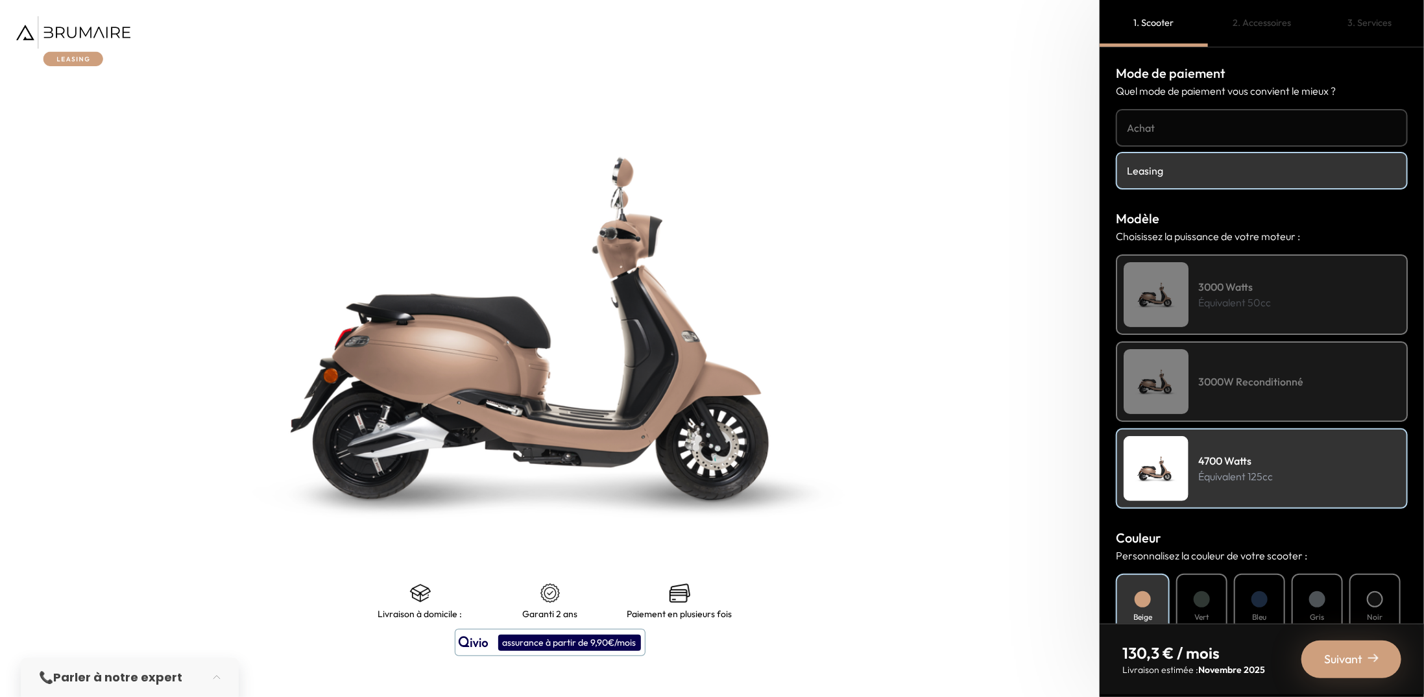
scroll to position [55, 0]
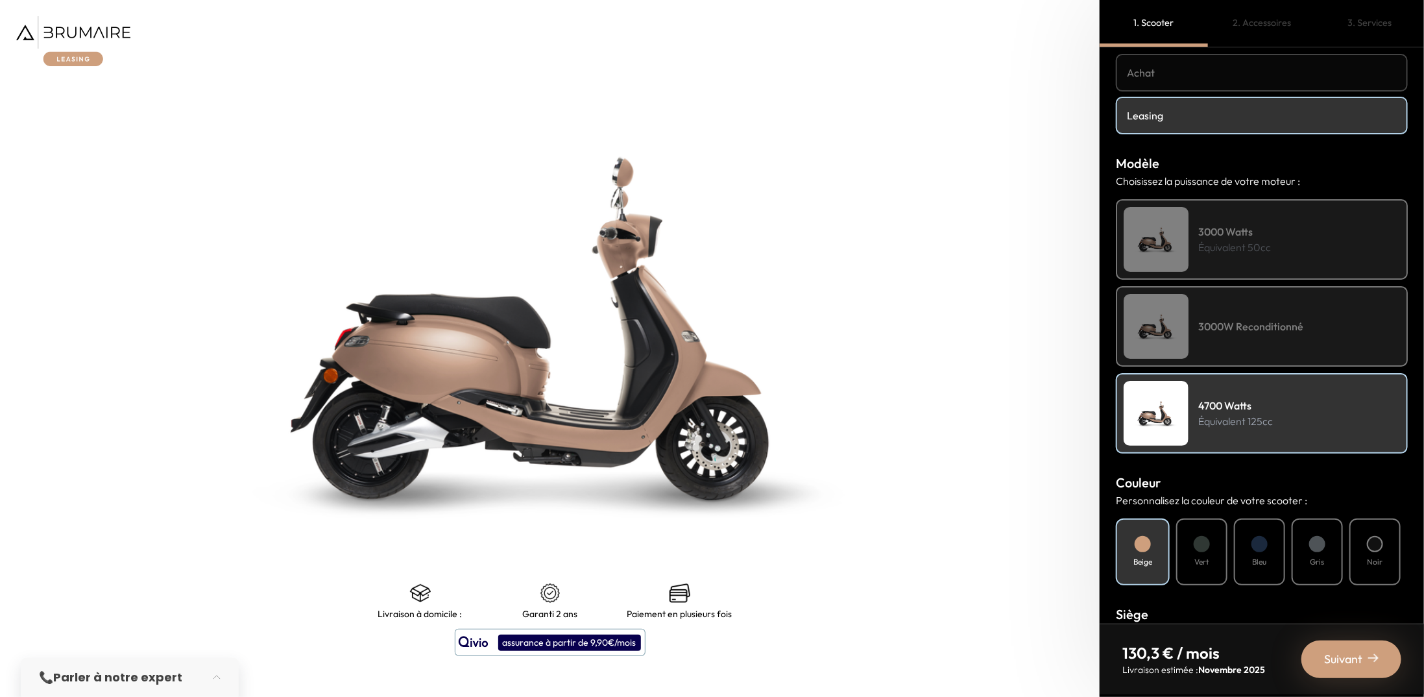
click at [1255, 246] on p "Équivalent 50cc" at bounding box center [1234, 247] width 73 height 16
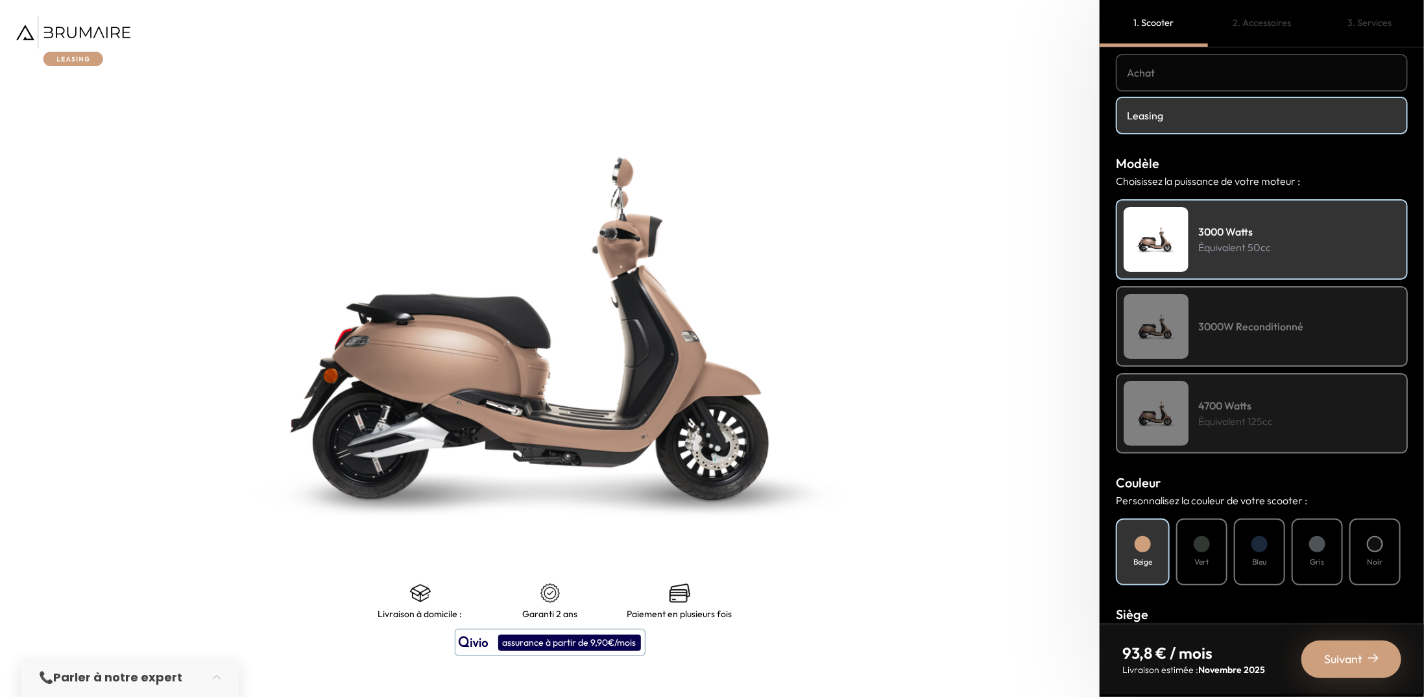
click at [1197, 549] on div "Vert" at bounding box center [1201, 551] width 51 height 67
click at [1237, 426] on div "4700 Watts Équivalent 125cc" at bounding box center [1262, 413] width 292 height 80
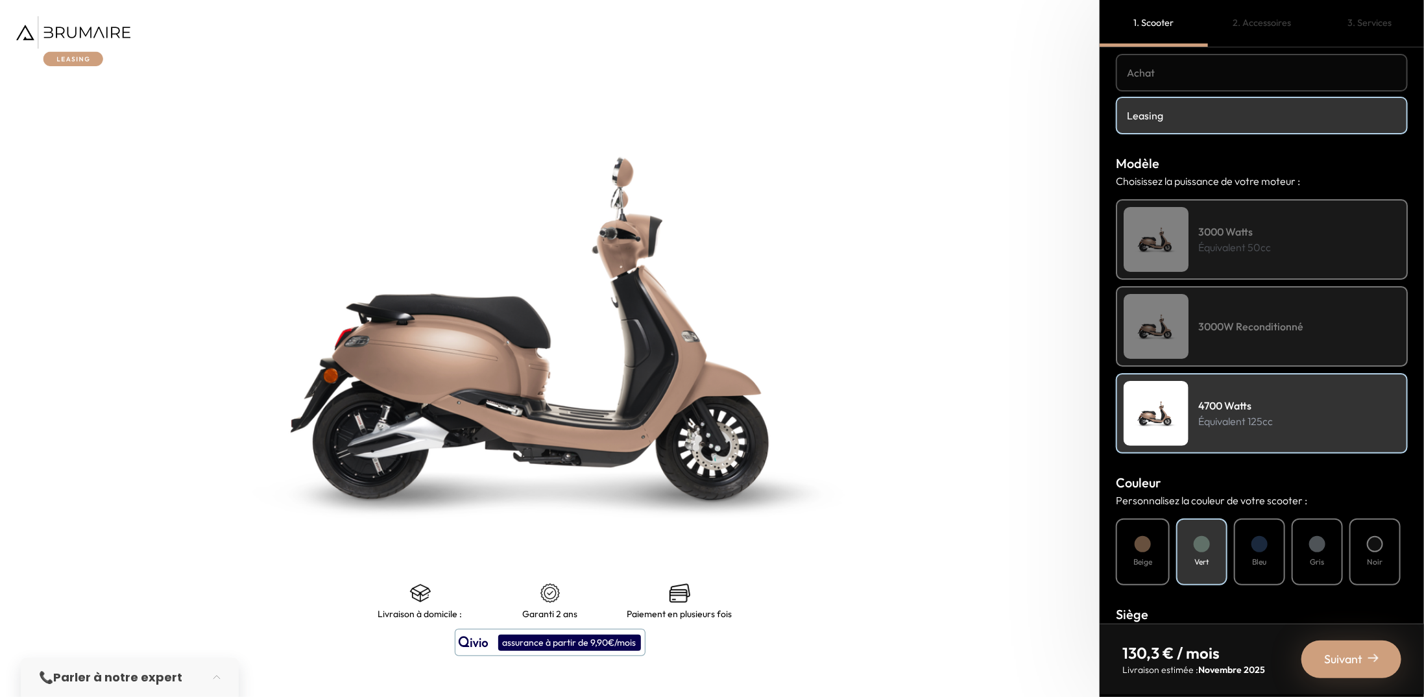
click at [1158, 555] on div "Beige" at bounding box center [1143, 551] width 54 height 67
click at [1194, 547] on div "Vert" at bounding box center [1201, 551] width 51 height 67
click at [742, 381] on img at bounding box center [549, 328] width 1374 height 871
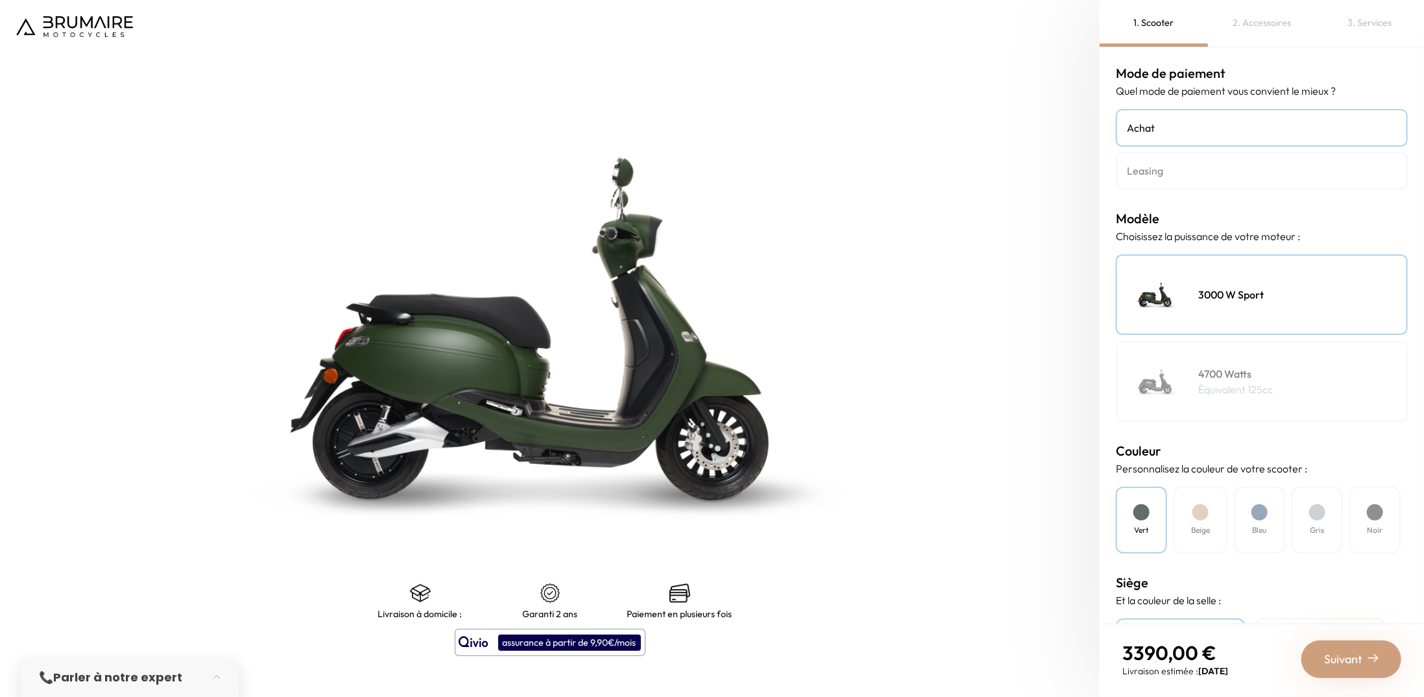
click at [1264, 408] on div "4700 Watts Équivalent 125cc" at bounding box center [1262, 381] width 292 height 80
click at [1205, 498] on div "Beige" at bounding box center [1200, 519] width 54 height 67
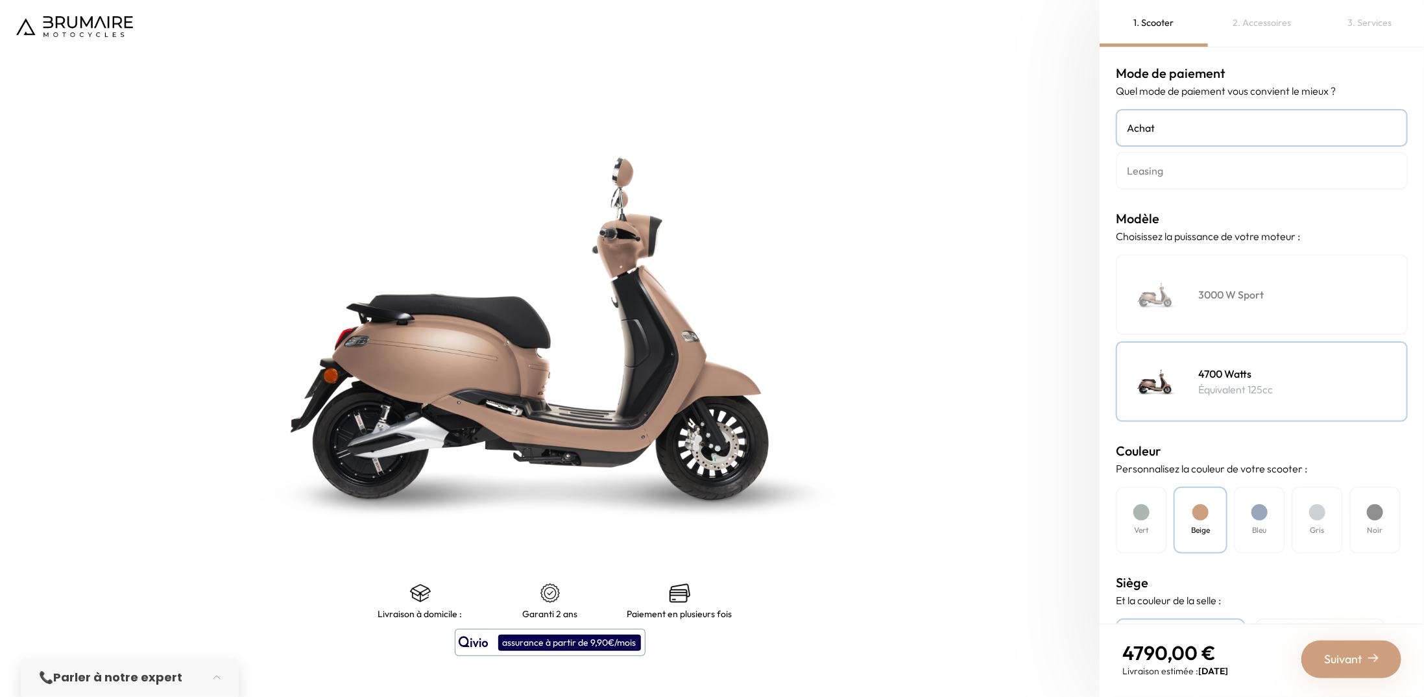
click at [1195, 165] on h4 "Leasing" at bounding box center [1262, 171] width 270 height 16
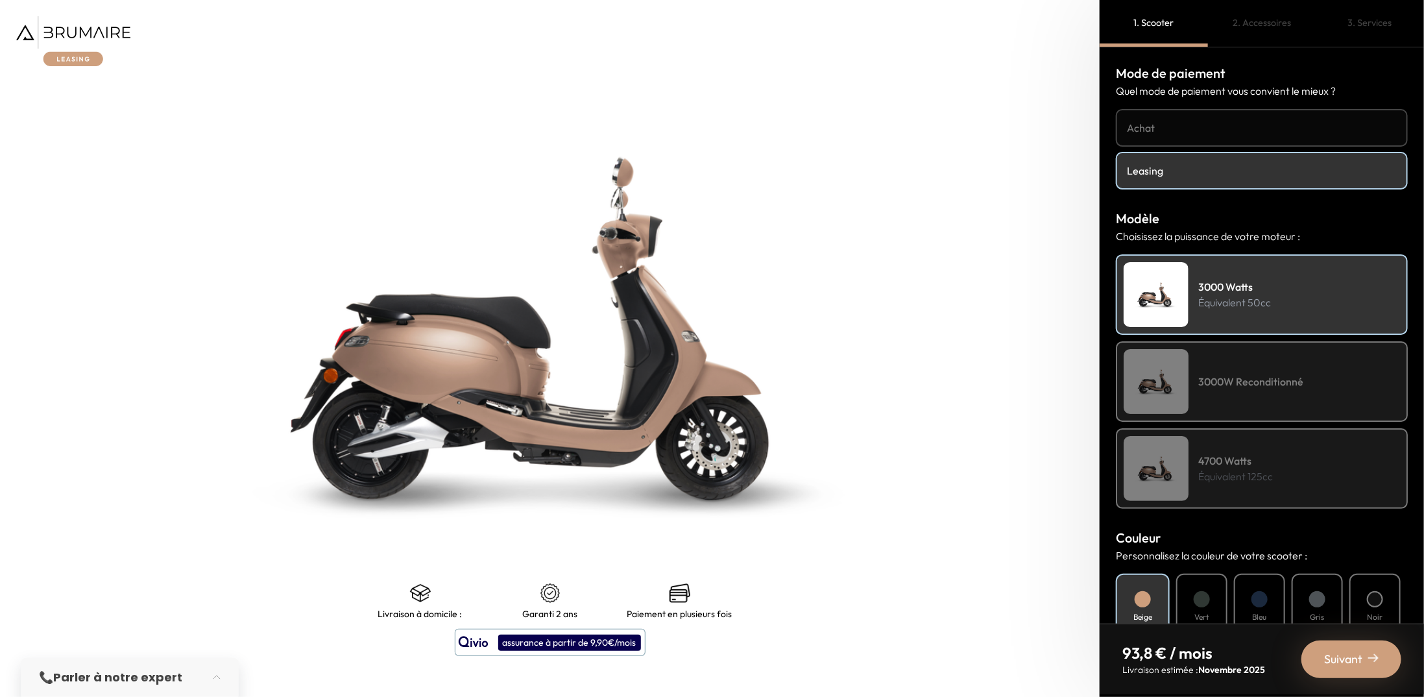
click at [1229, 381] on h4 "3000W Reconditionné" at bounding box center [1250, 382] width 105 height 16
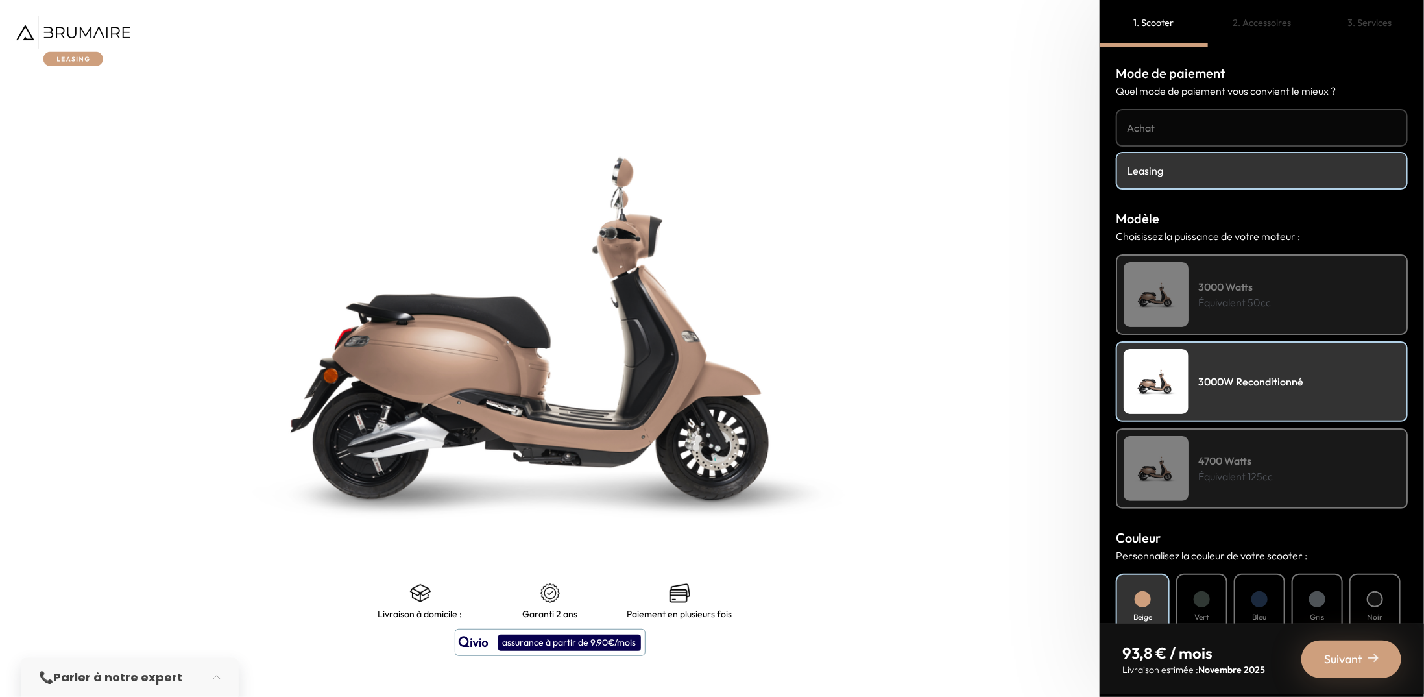
click at [1184, 603] on div "Vert" at bounding box center [1201, 606] width 51 height 67
click at [1222, 473] on p "Équivalent 125cc" at bounding box center [1235, 476] width 75 height 16
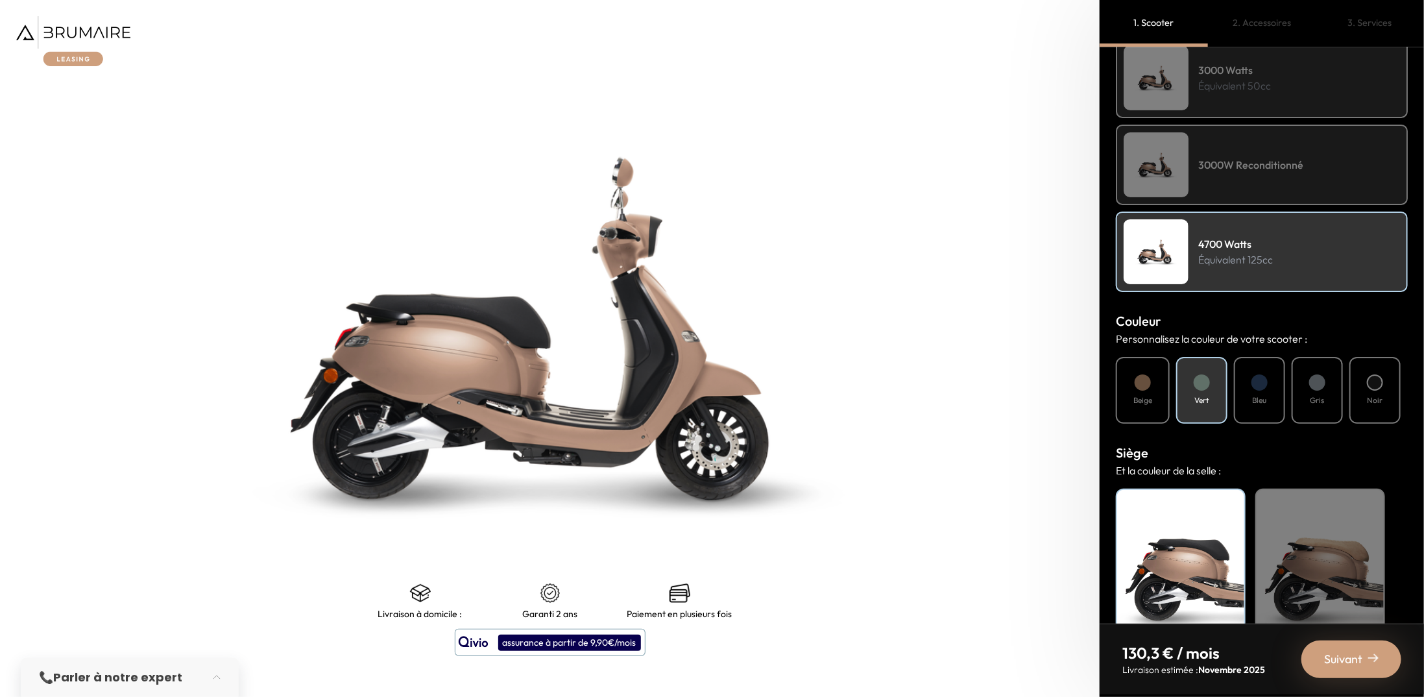
scroll to position [258, 0]
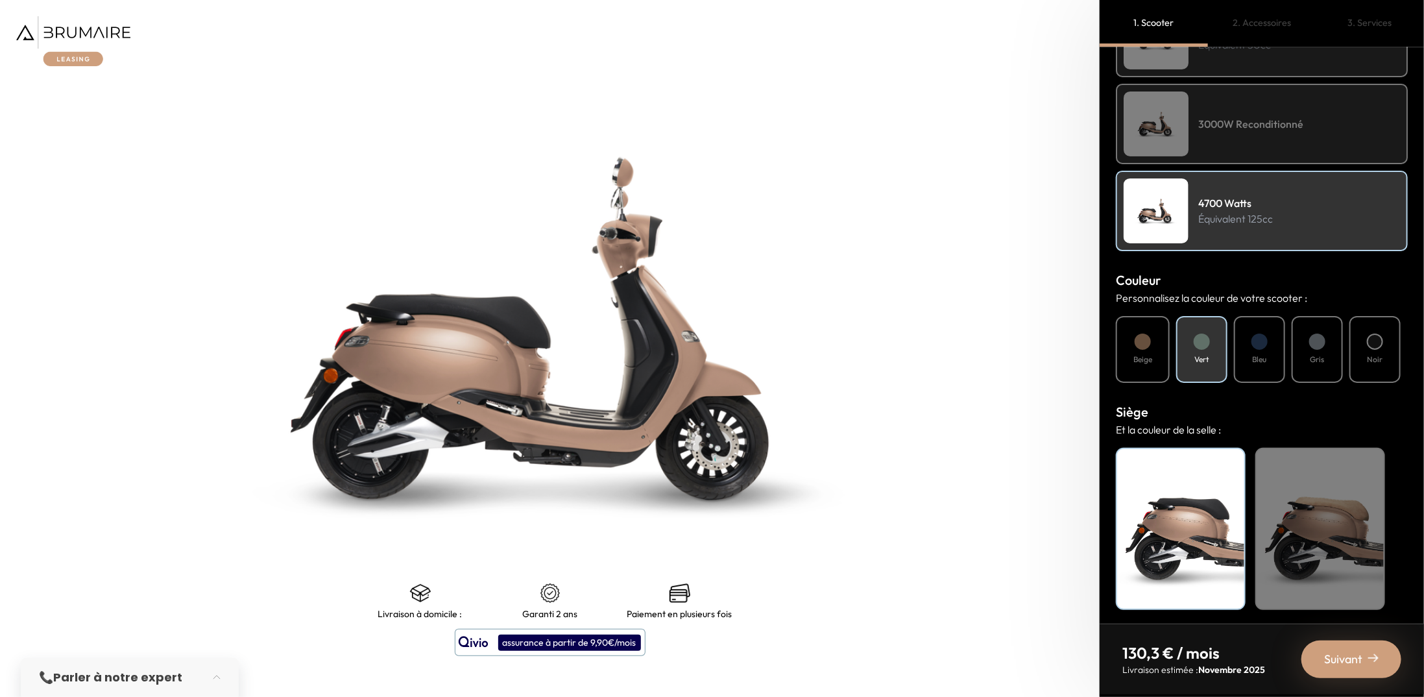
click at [1318, 541] on div "Beige" at bounding box center [1320, 529] width 130 height 162
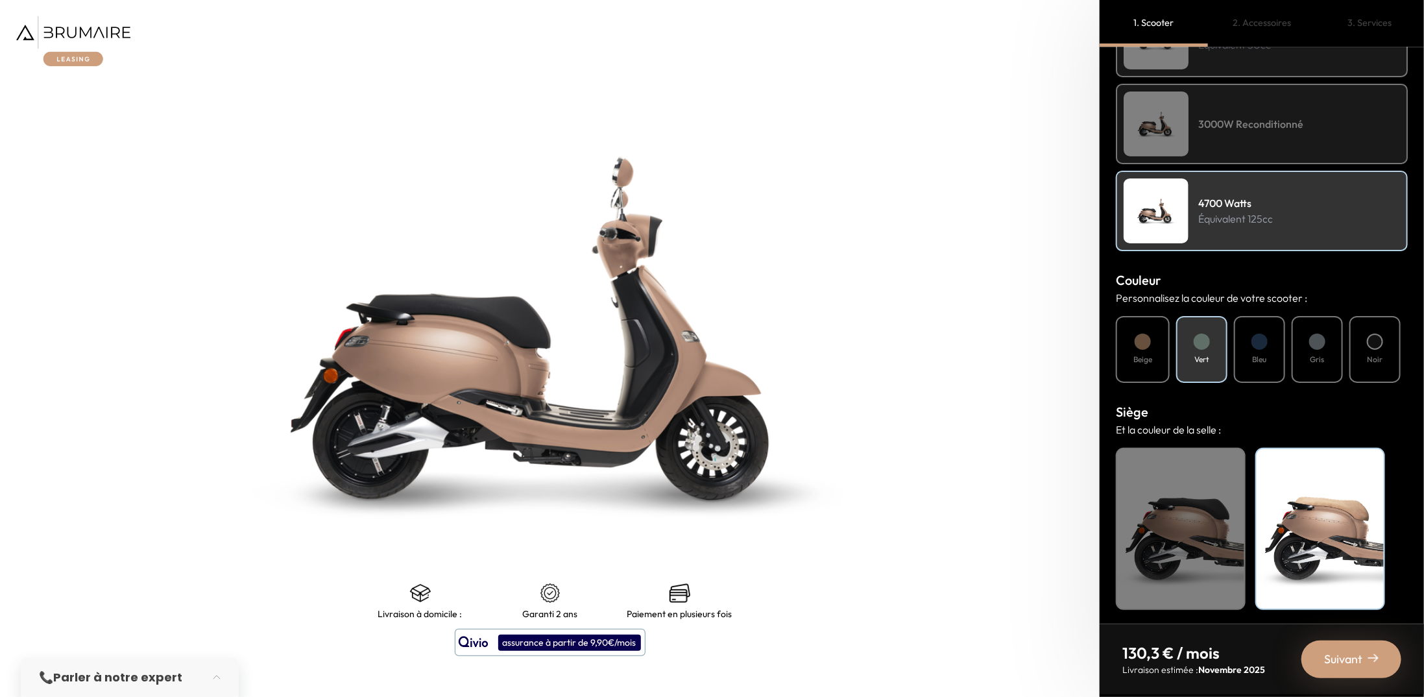
click at [1343, 653] on span "Suivant" at bounding box center [1343, 659] width 38 height 18
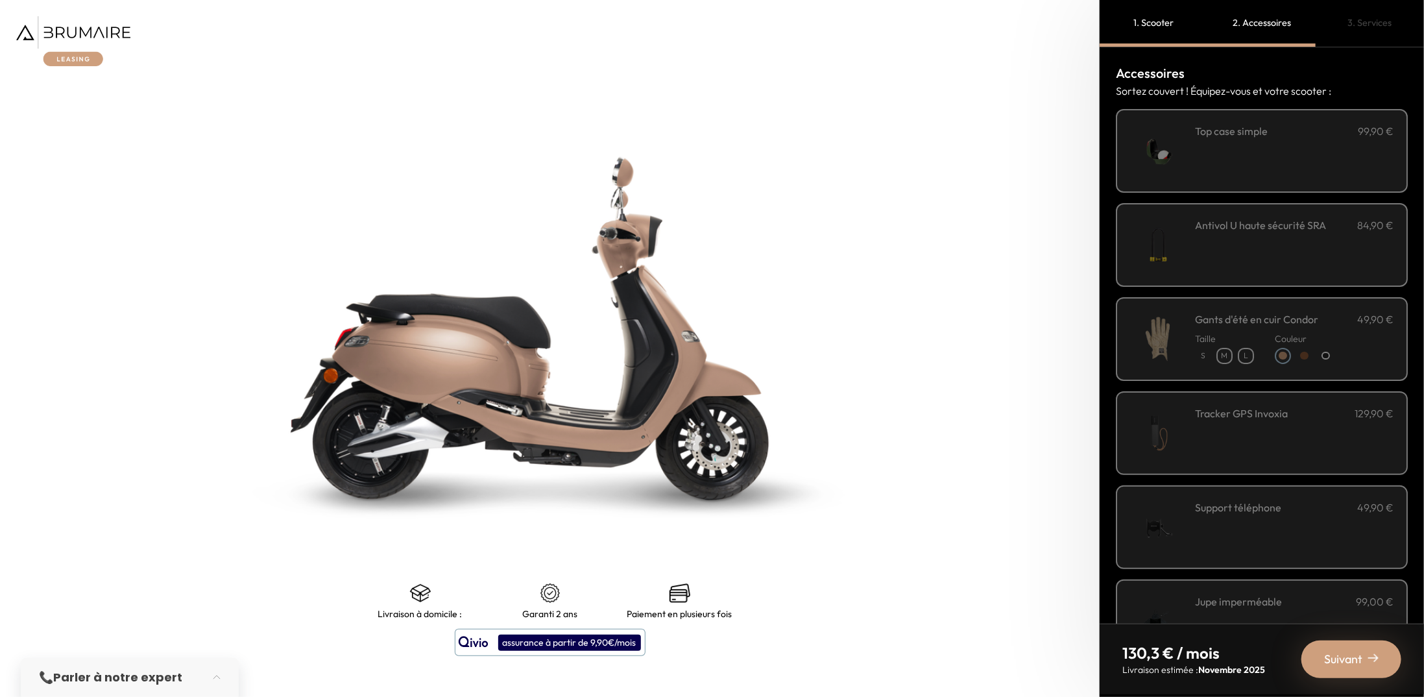
click at [1236, 138] on h3 "Top case simple" at bounding box center [1231, 131] width 73 height 16
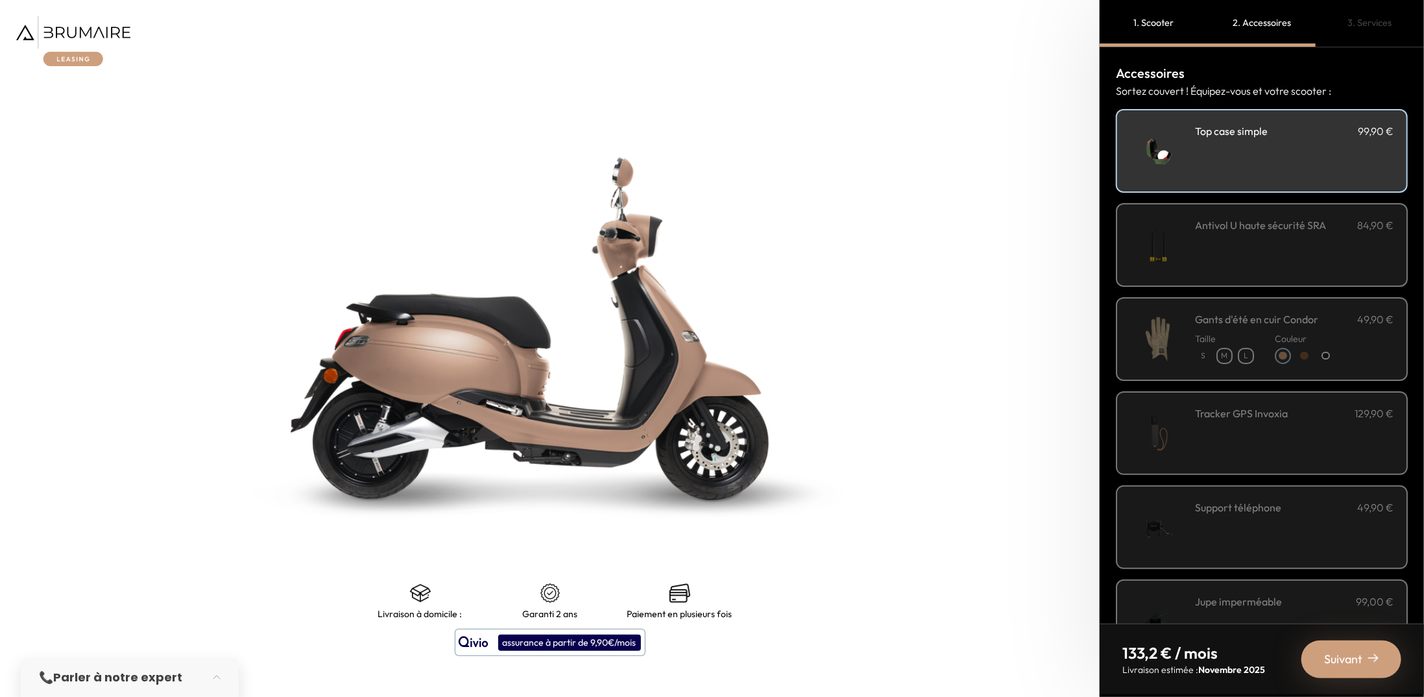
scroll to position [195, 0]
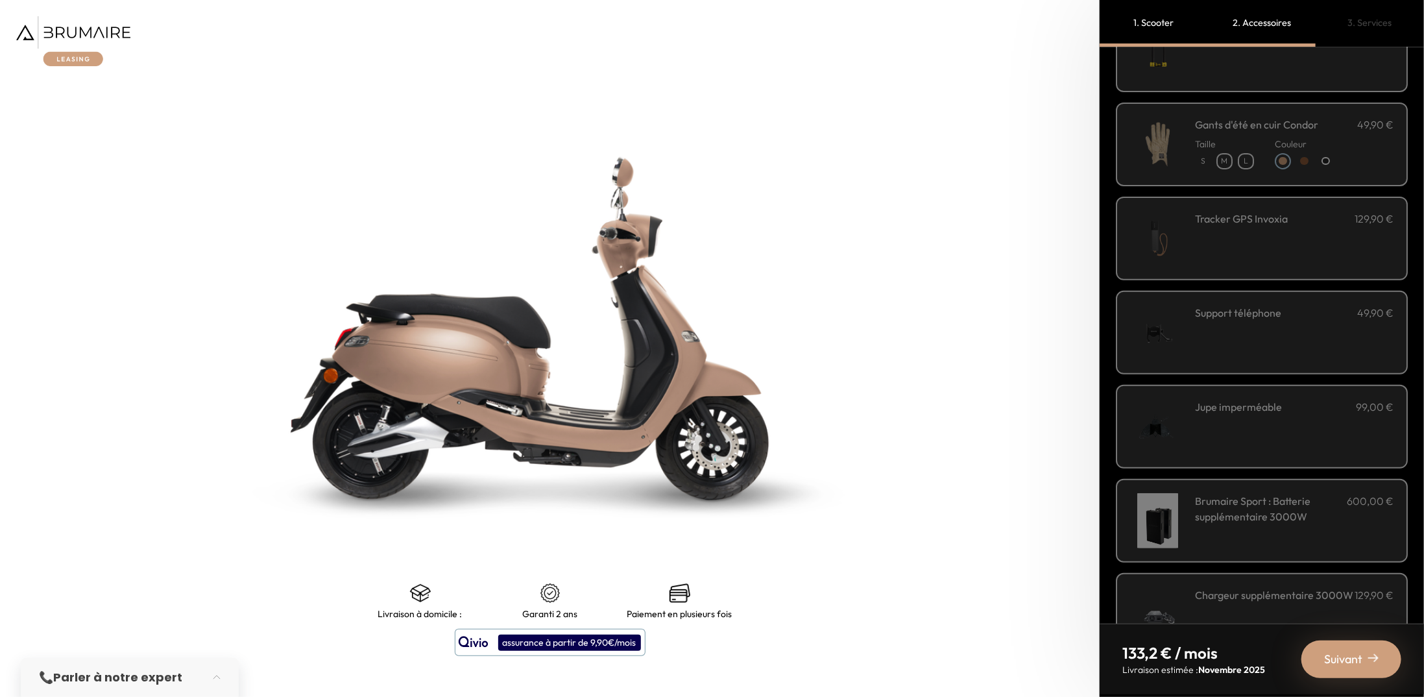
click at [1244, 335] on div "Support téléphone 49,90 €" at bounding box center [1294, 332] width 198 height 55
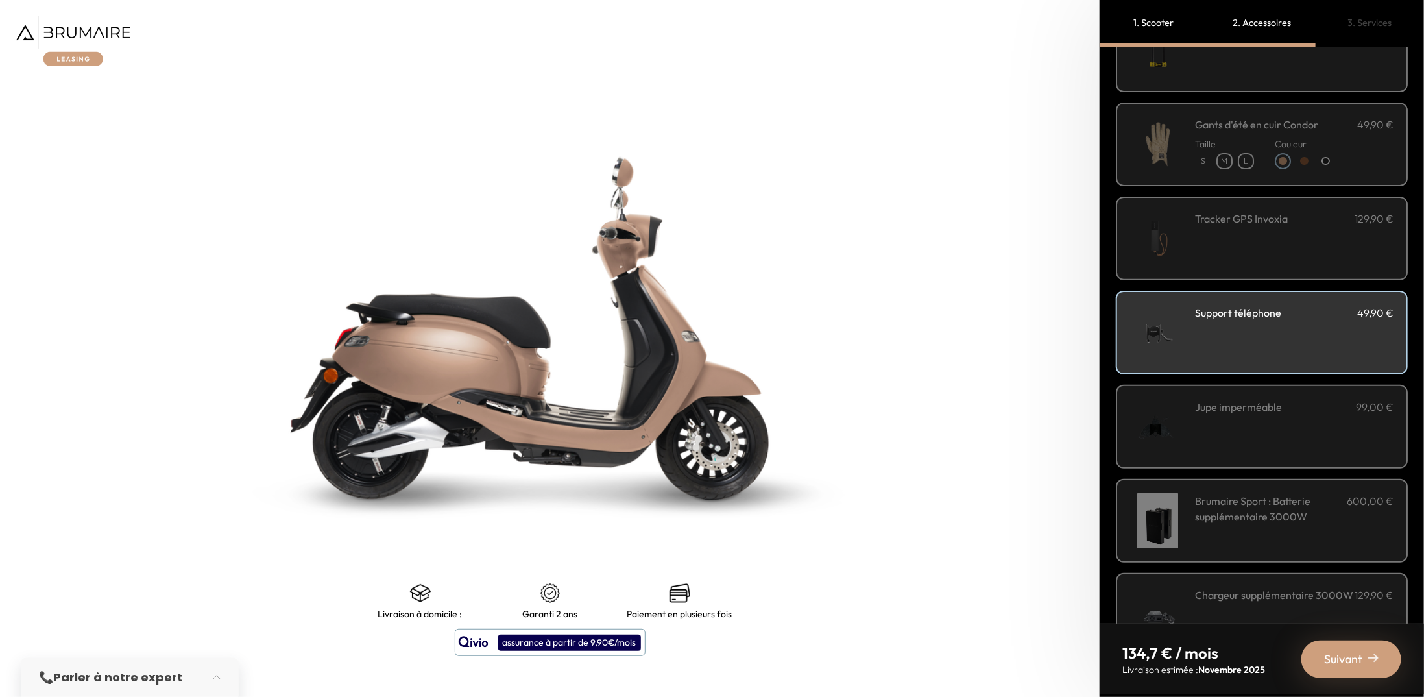
click at [1239, 427] on div "Jupe imperméable 99,00 €" at bounding box center [1294, 426] width 198 height 55
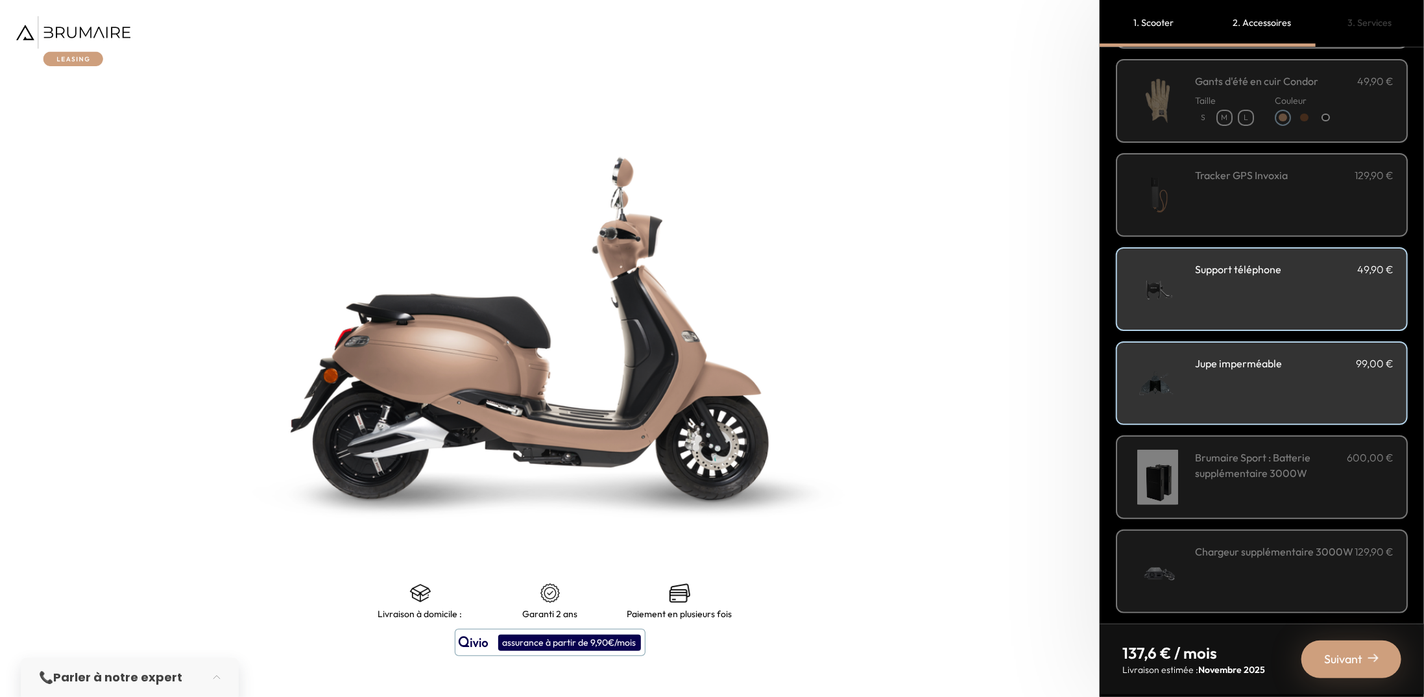
scroll to position [240, 0]
click at [1337, 658] on span "Suivant" at bounding box center [1343, 659] width 38 height 18
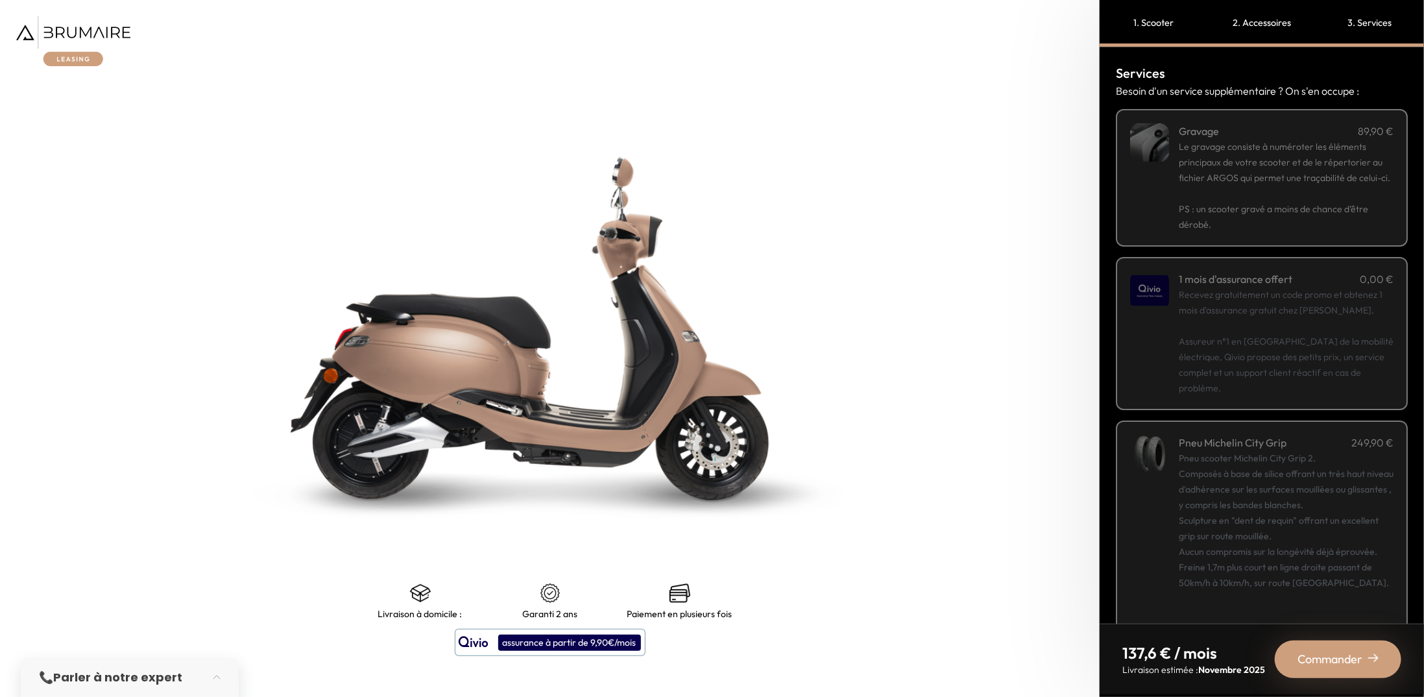
scroll to position [27, 0]
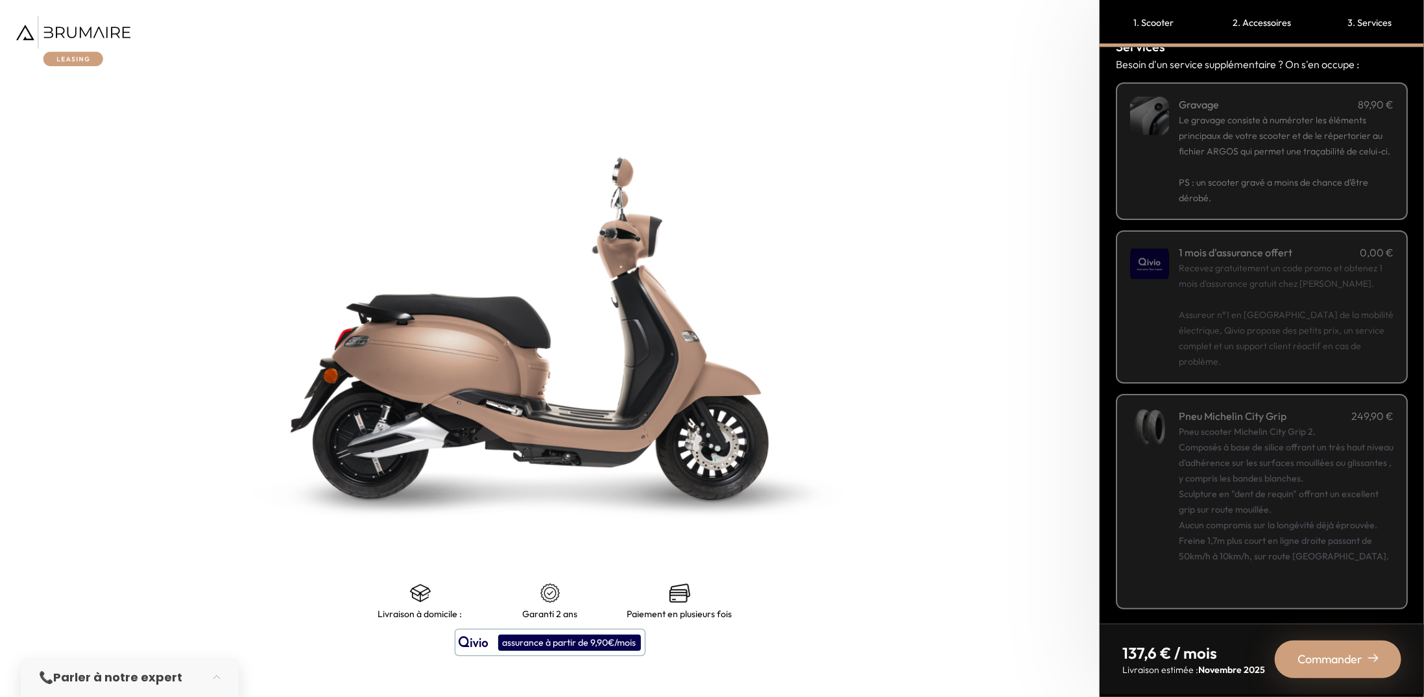
click at [1340, 669] on div "Commander" at bounding box center [1338, 659] width 126 height 38
